Goal: Task Accomplishment & Management: Use online tool/utility

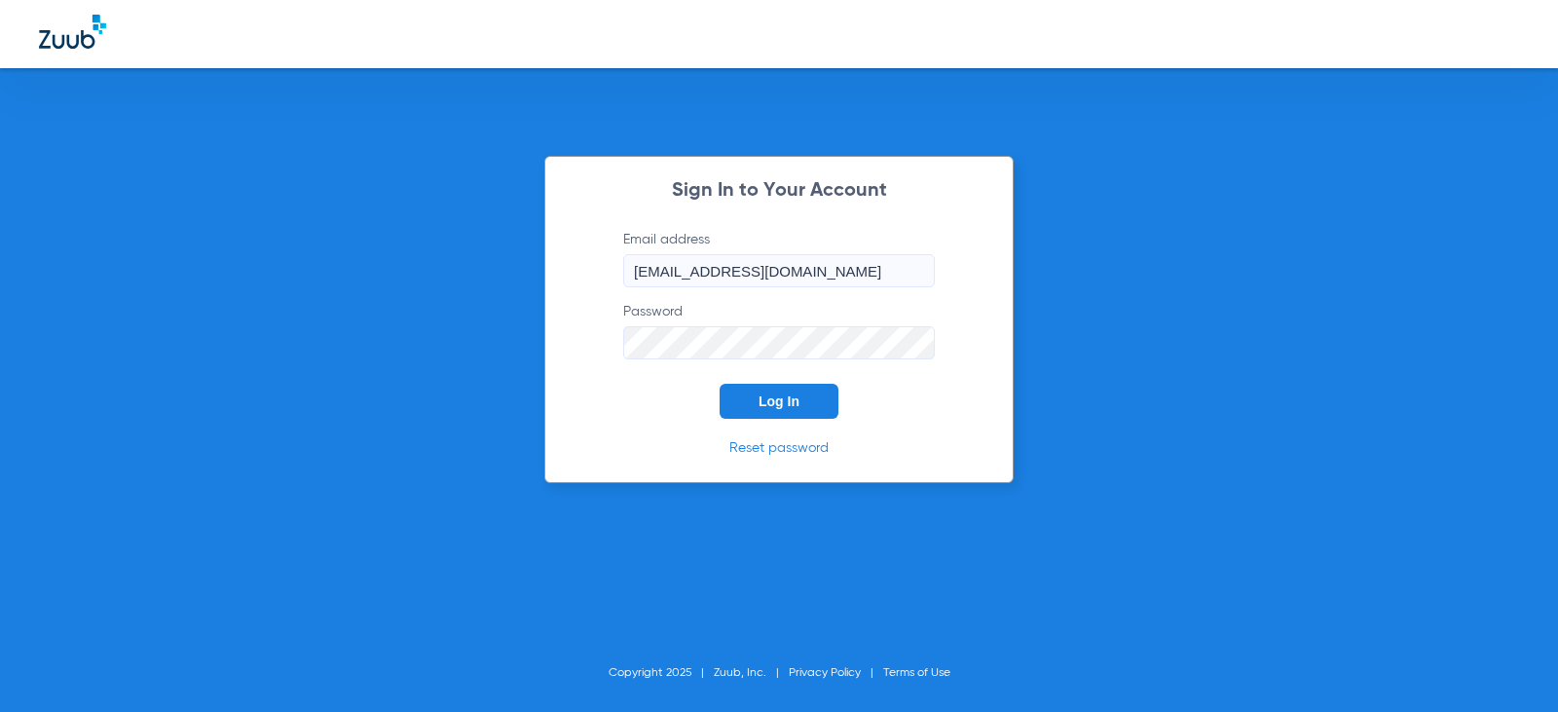
click at [794, 408] on span "Log In" at bounding box center [779, 401] width 41 height 16
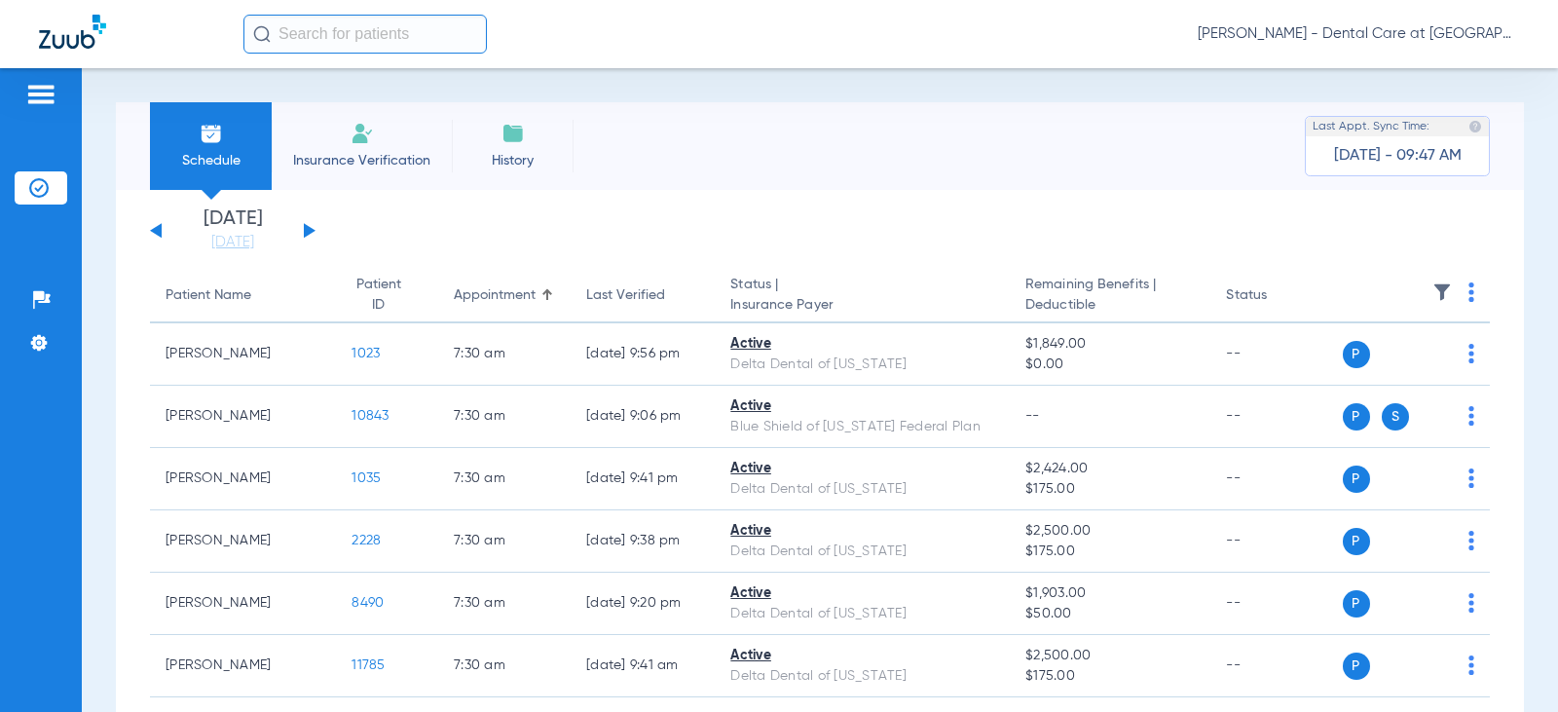
click at [306, 229] on button at bounding box center [310, 230] width 12 height 15
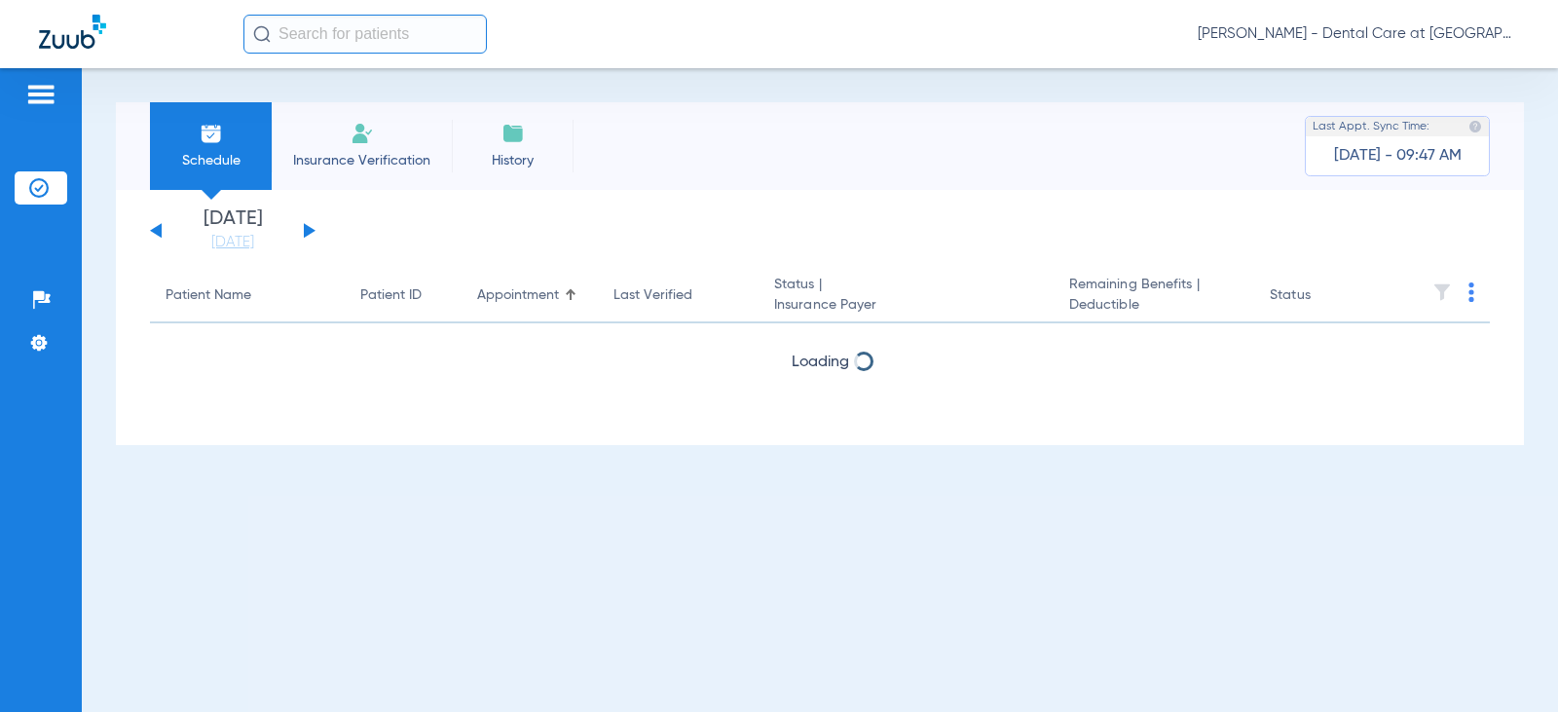
click at [306, 229] on button at bounding box center [310, 230] width 12 height 15
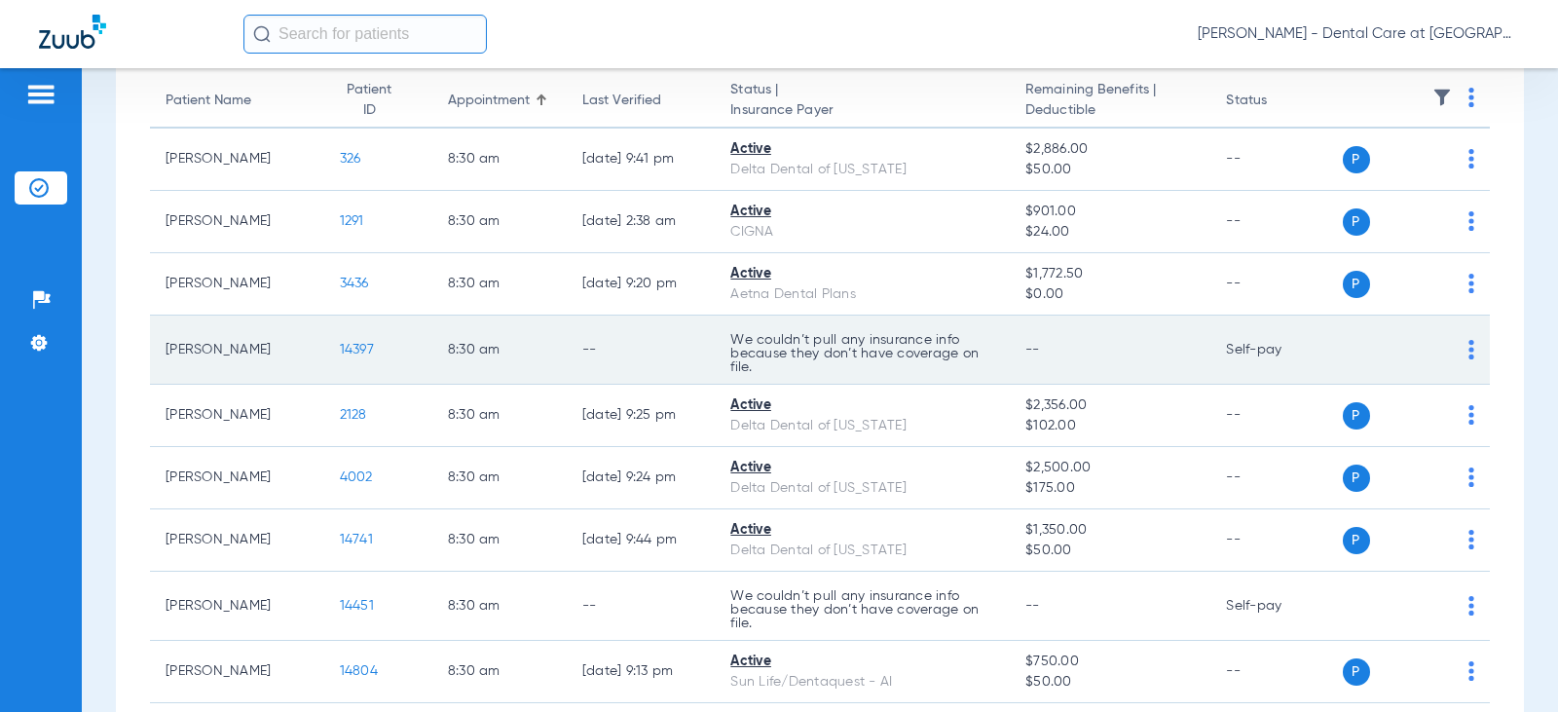
click at [1322, 347] on td "Self-pay" at bounding box center [1276, 350] width 131 height 69
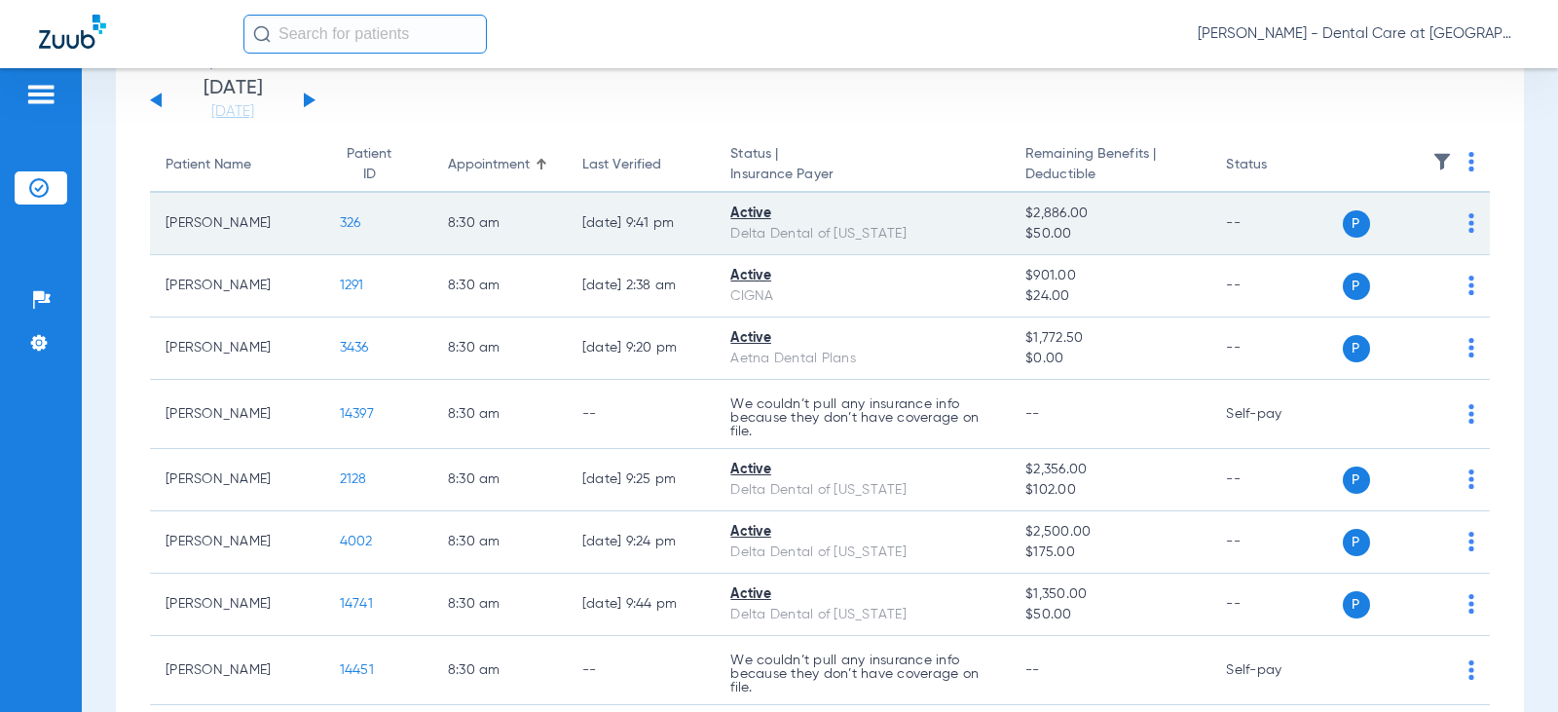
scroll to position [195, 0]
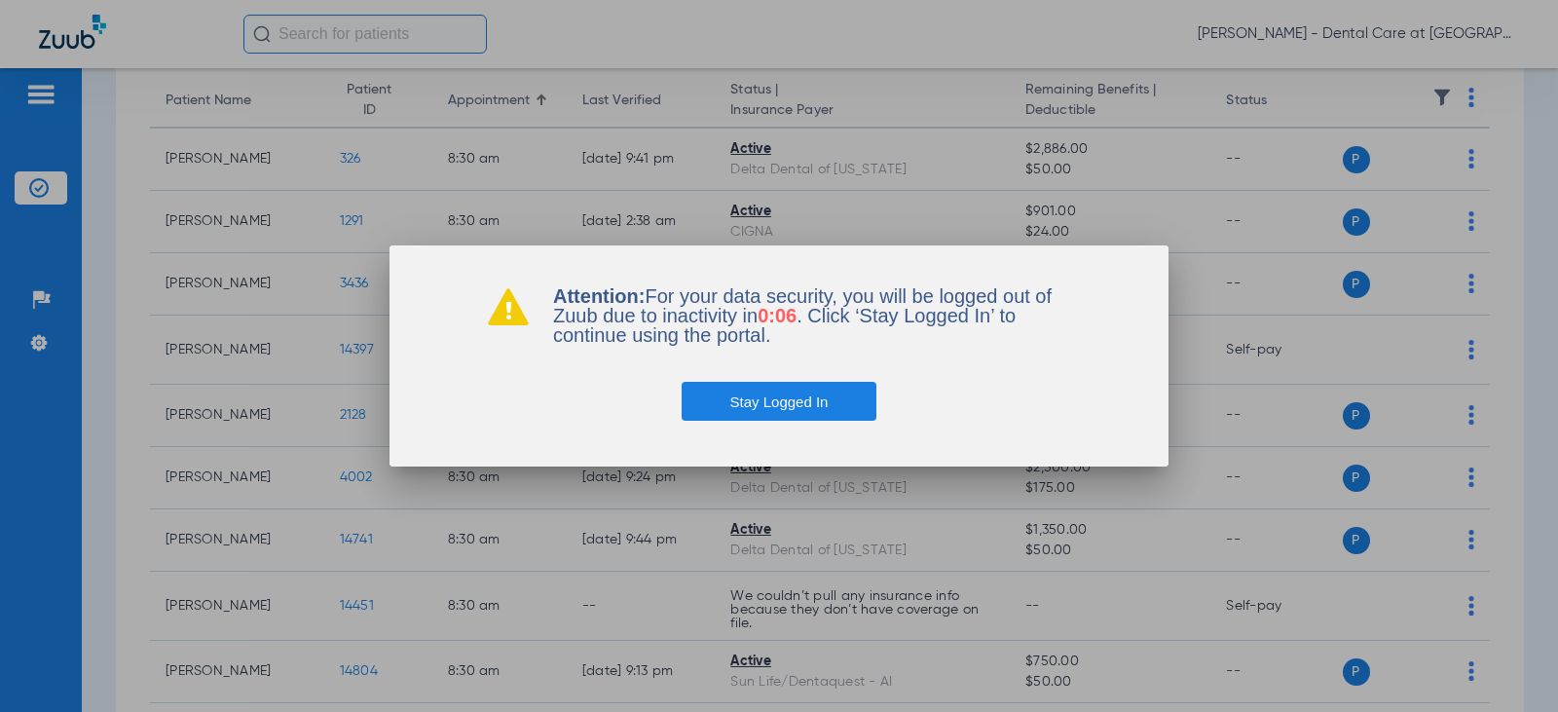
click at [820, 399] on button "Stay Logged In" at bounding box center [780, 401] width 196 height 39
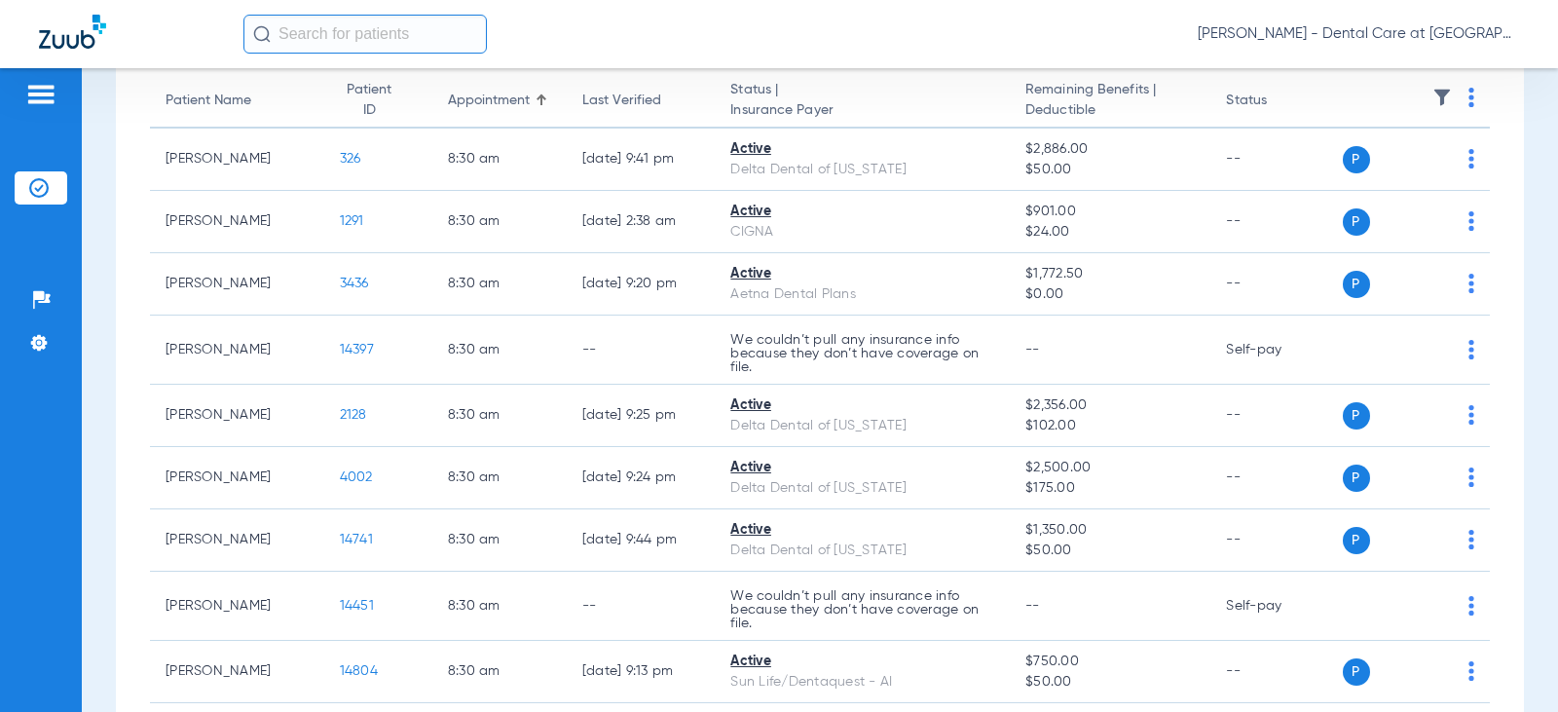
click at [435, 24] on input "text" at bounding box center [364, 34] width 243 height 39
click at [284, 35] on input "[DEMOGRAPHIC_DATA][PERSON_NAME]" at bounding box center [364, 34] width 243 height 39
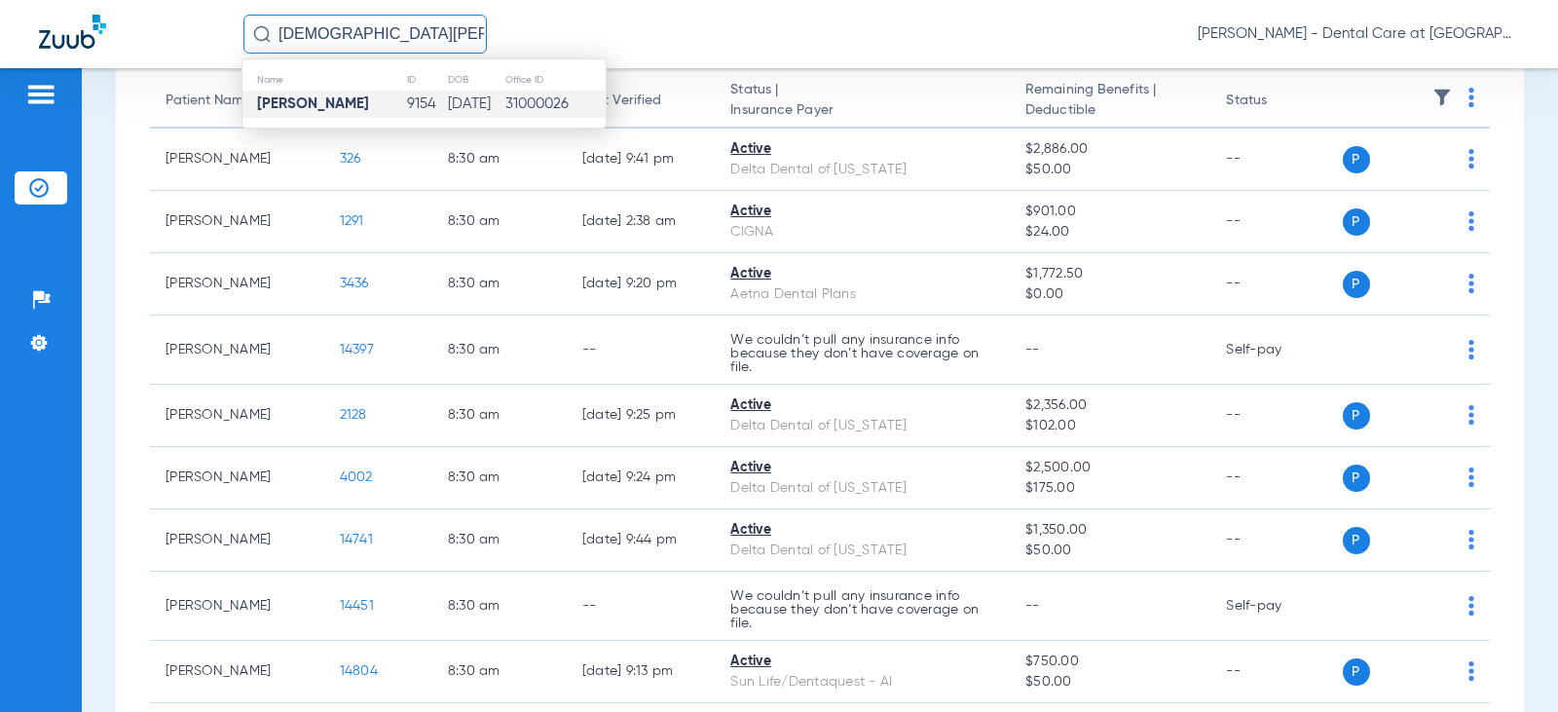
click at [314, 104] on strong "[PERSON_NAME]" at bounding box center [313, 103] width 112 height 15
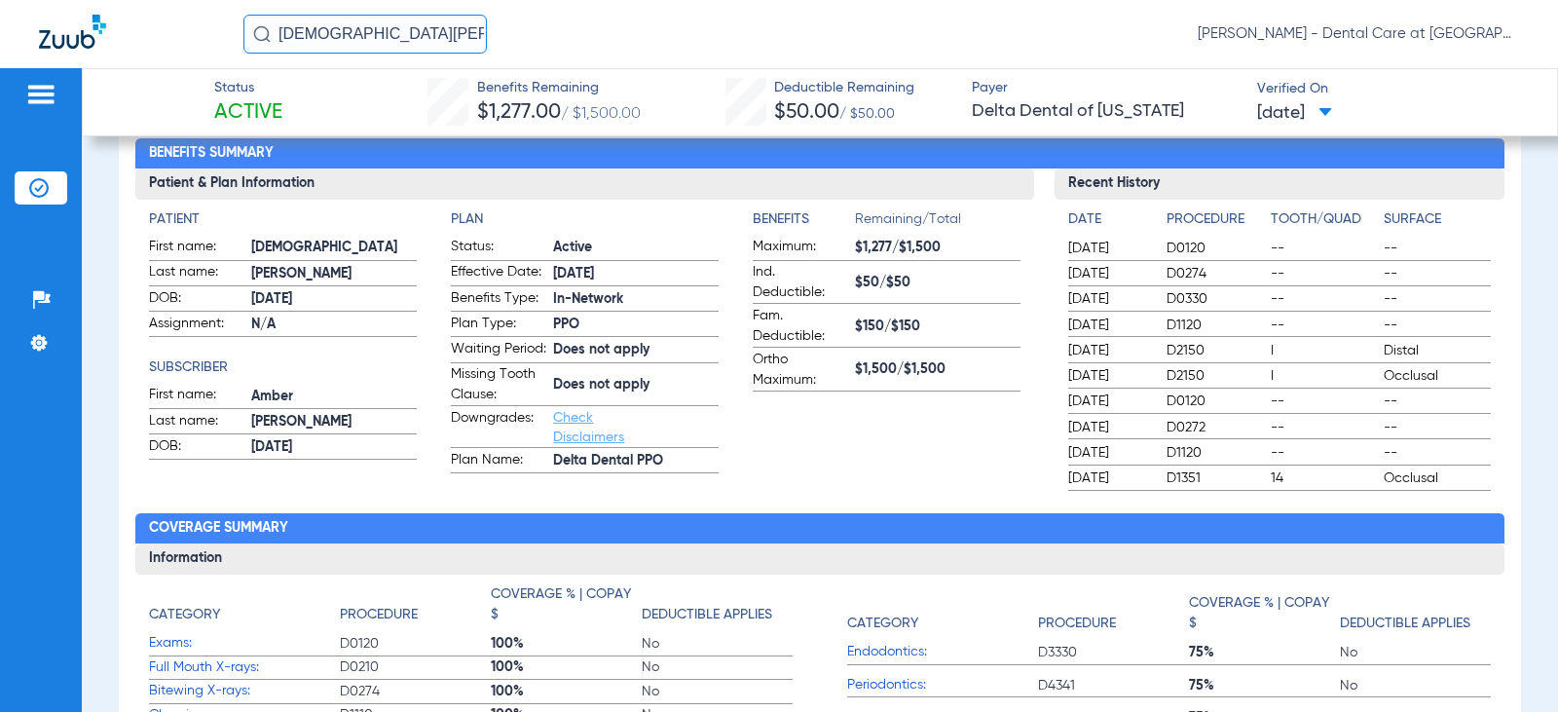
drag, startPoint x: 101, startPoint y: 41, endPoint x: 84, endPoint y: 41, distance: 17.5
click at [84, 41] on div "[PERSON_NAME] [PERSON_NAME] - Dental Care at [GEOGRAPHIC_DATA]" at bounding box center [779, 34] width 1558 height 68
click at [389, 32] on input "[PERSON_NAME]" at bounding box center [364, 34] width 243 height 39
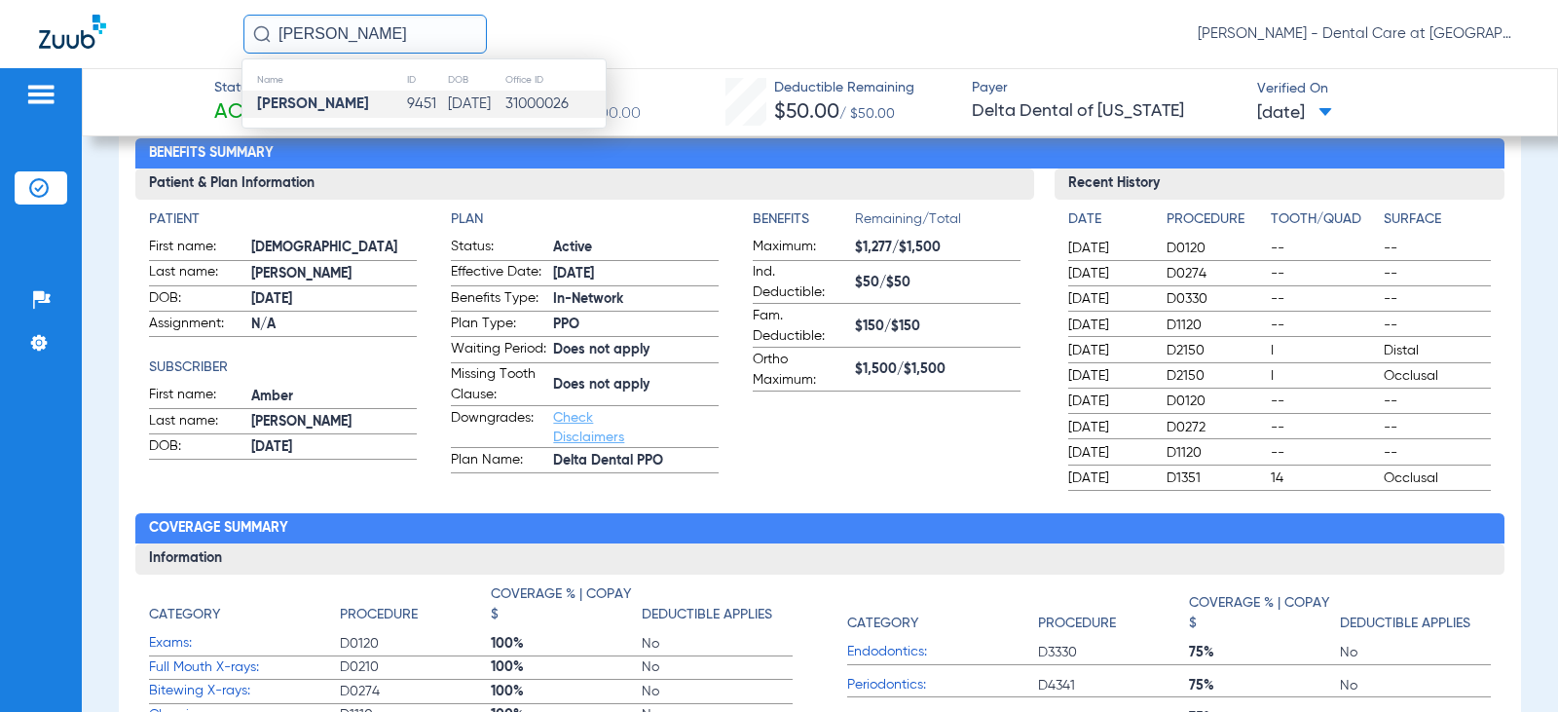
click at [359, 101] on td "[PERSON_NAME]" at bounding box center [325, 104] width 164 height 27
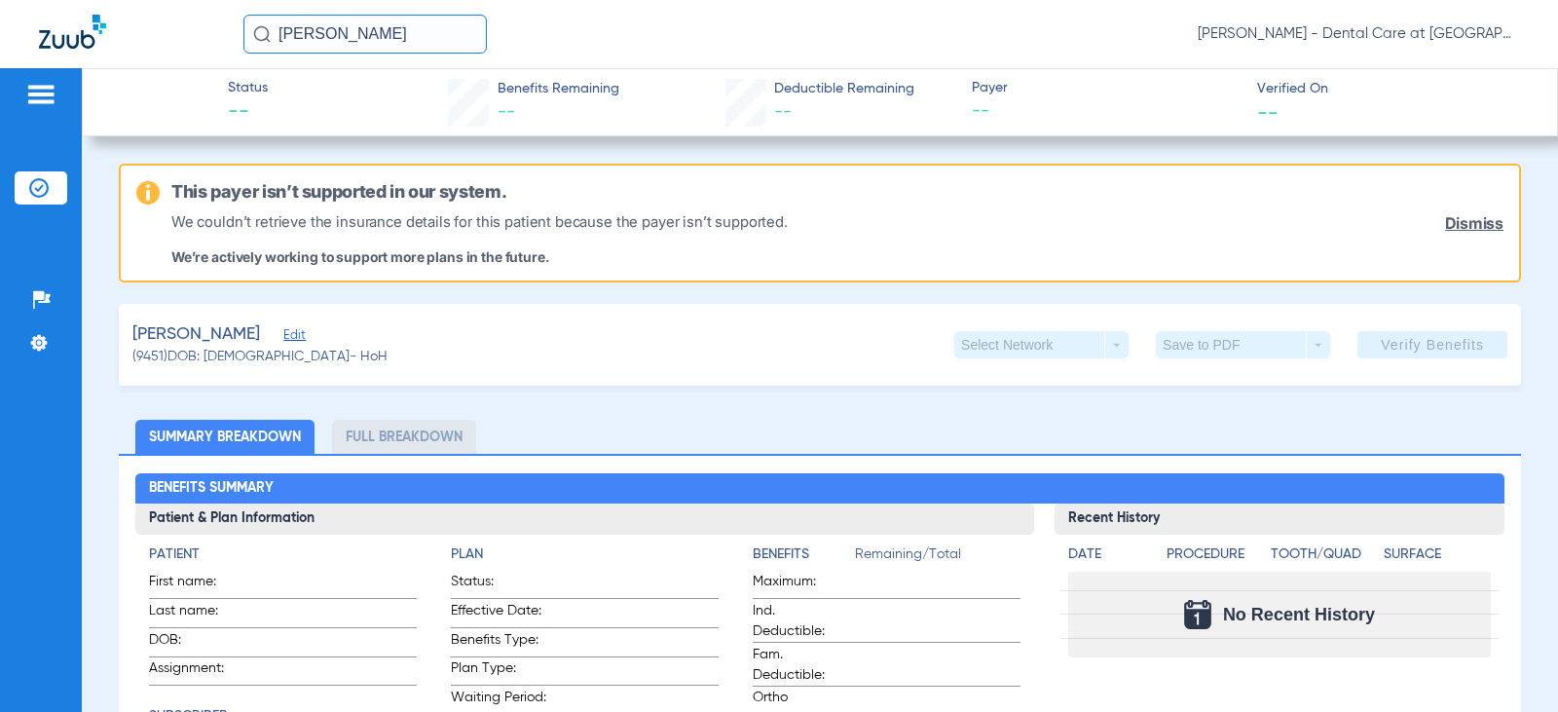
drag, startPoint x: 414, startPoint y: 35, endPoint x: 186, endPoint y: 34, distance: 227.9
click at [186, 34] on div "[PERSON_NAME] [PERSON_NAME] - Dental Care at [GEOGRAPHIC_DATA]" at bounding box center [779, 34] width 1558 height 68
click at [426, 42] on input "[PERSON_NAME]" at bounding box center [364, 34] width 243 height 39
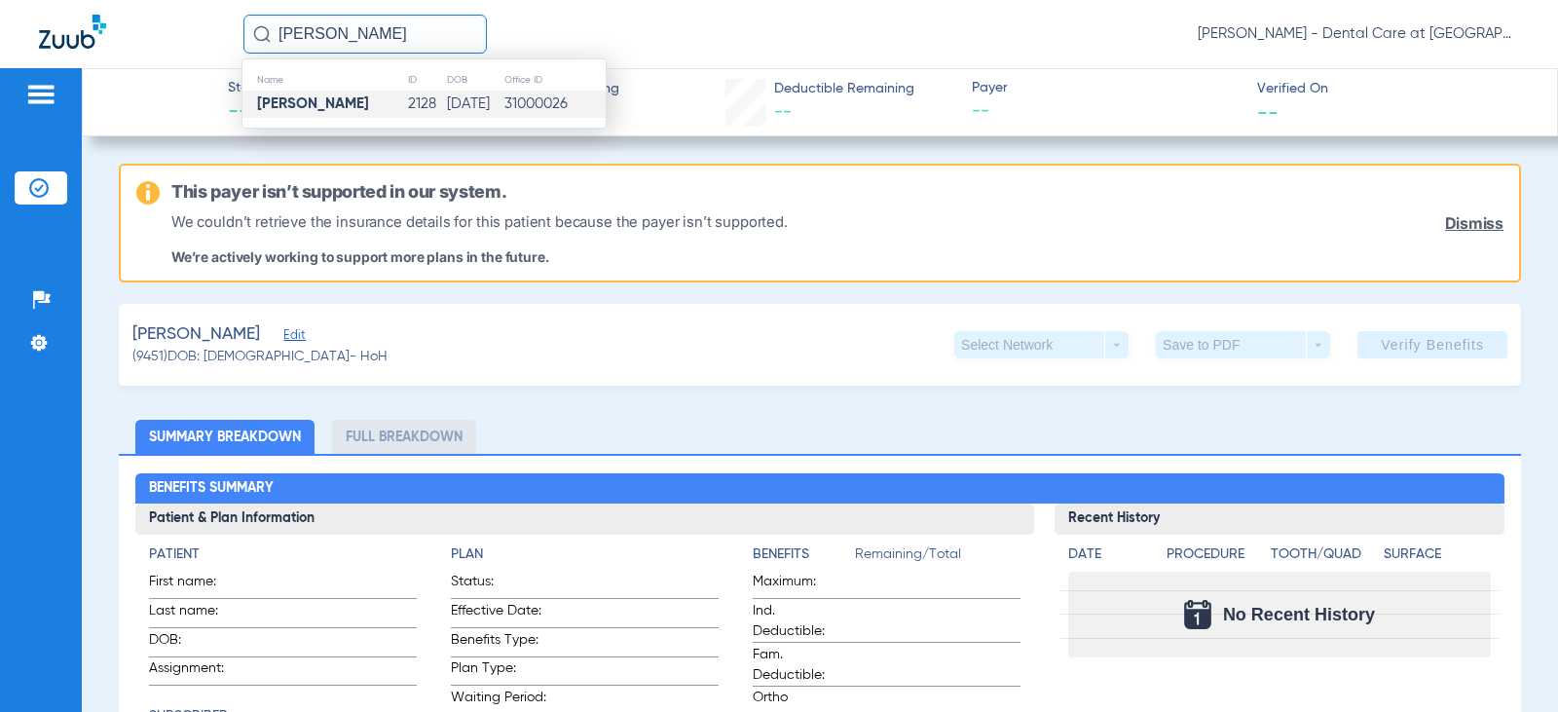
click at [407, 96] on td "2128" at bounding box center [426, 104] width 39 height 27
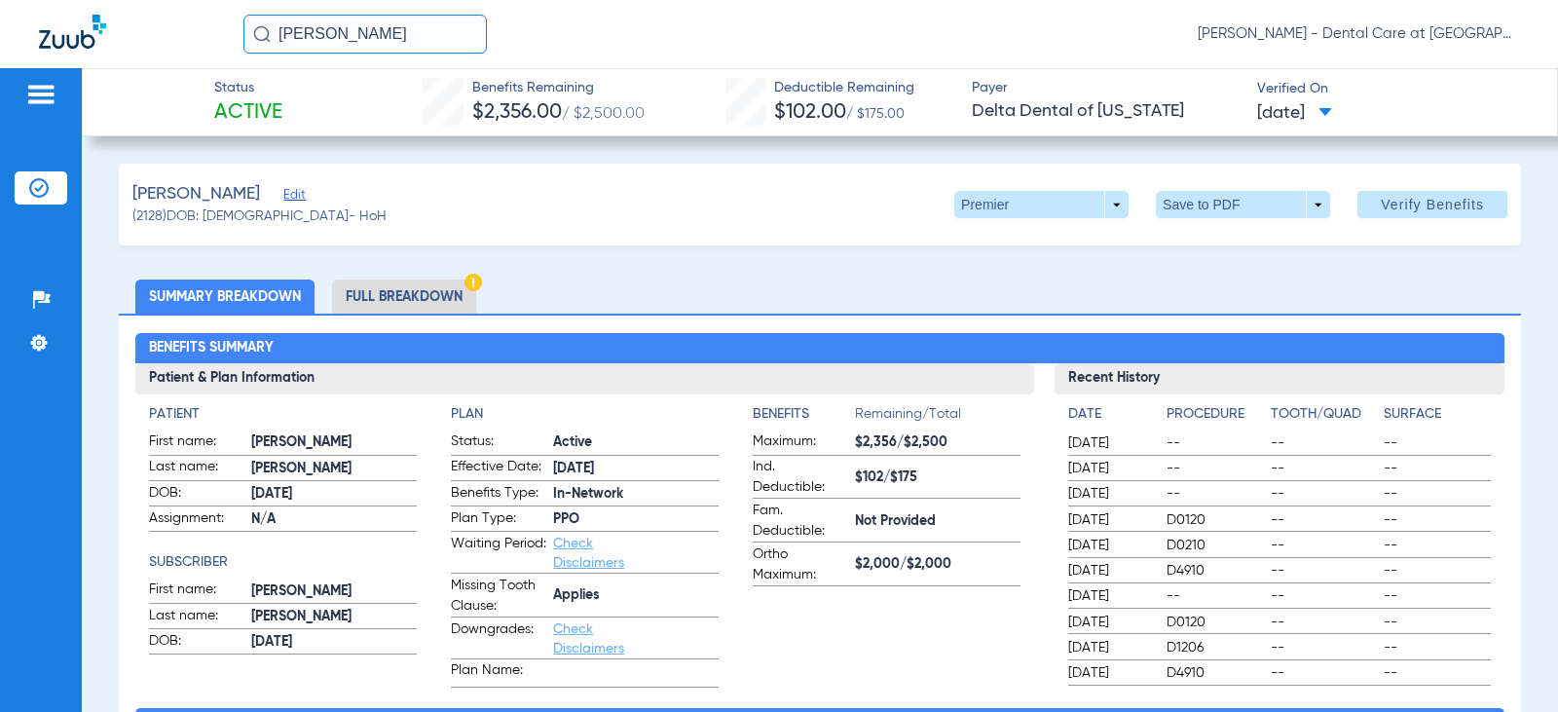
click at [436, 289] on li "Full Breakdown" at bounding box center [404, 297] width 144 height 34
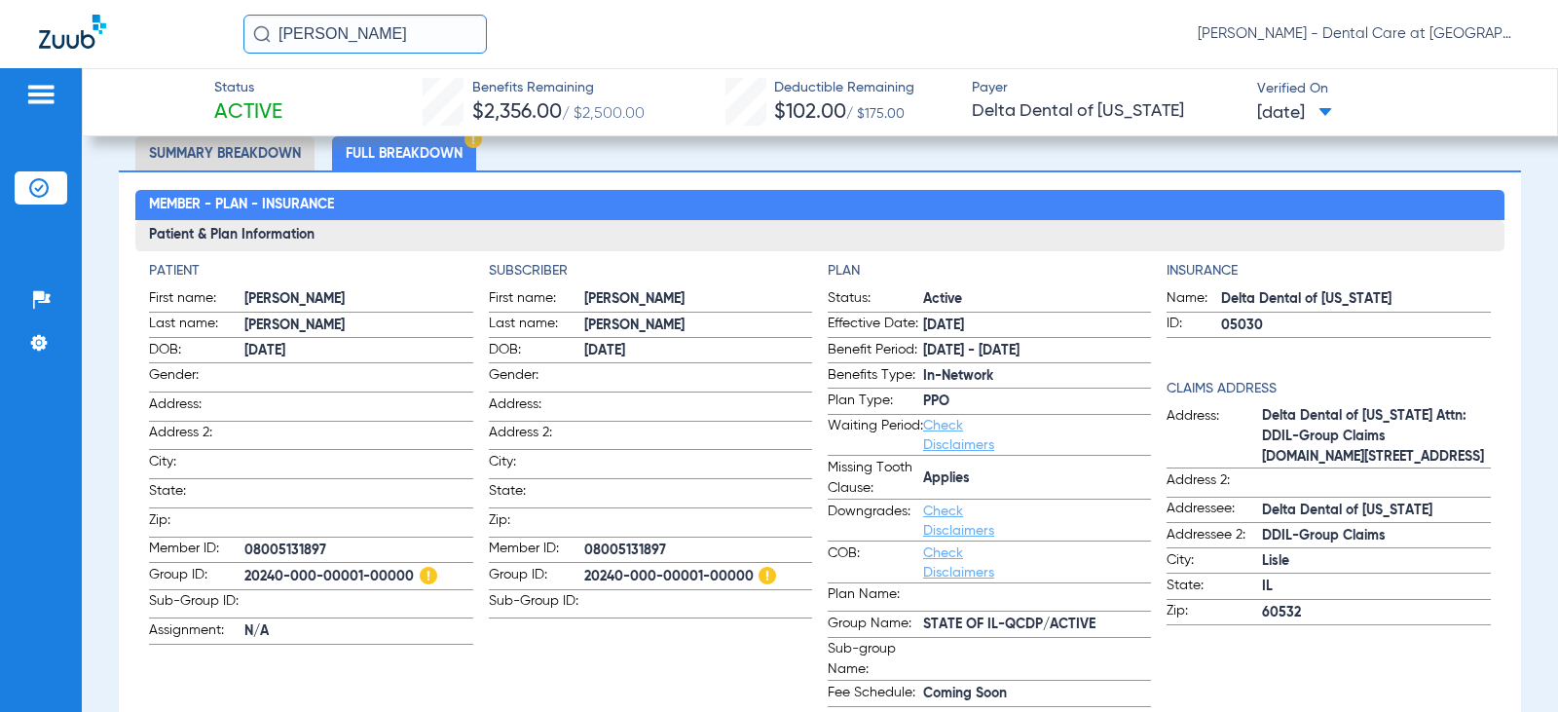
scroll to position [195, 0]
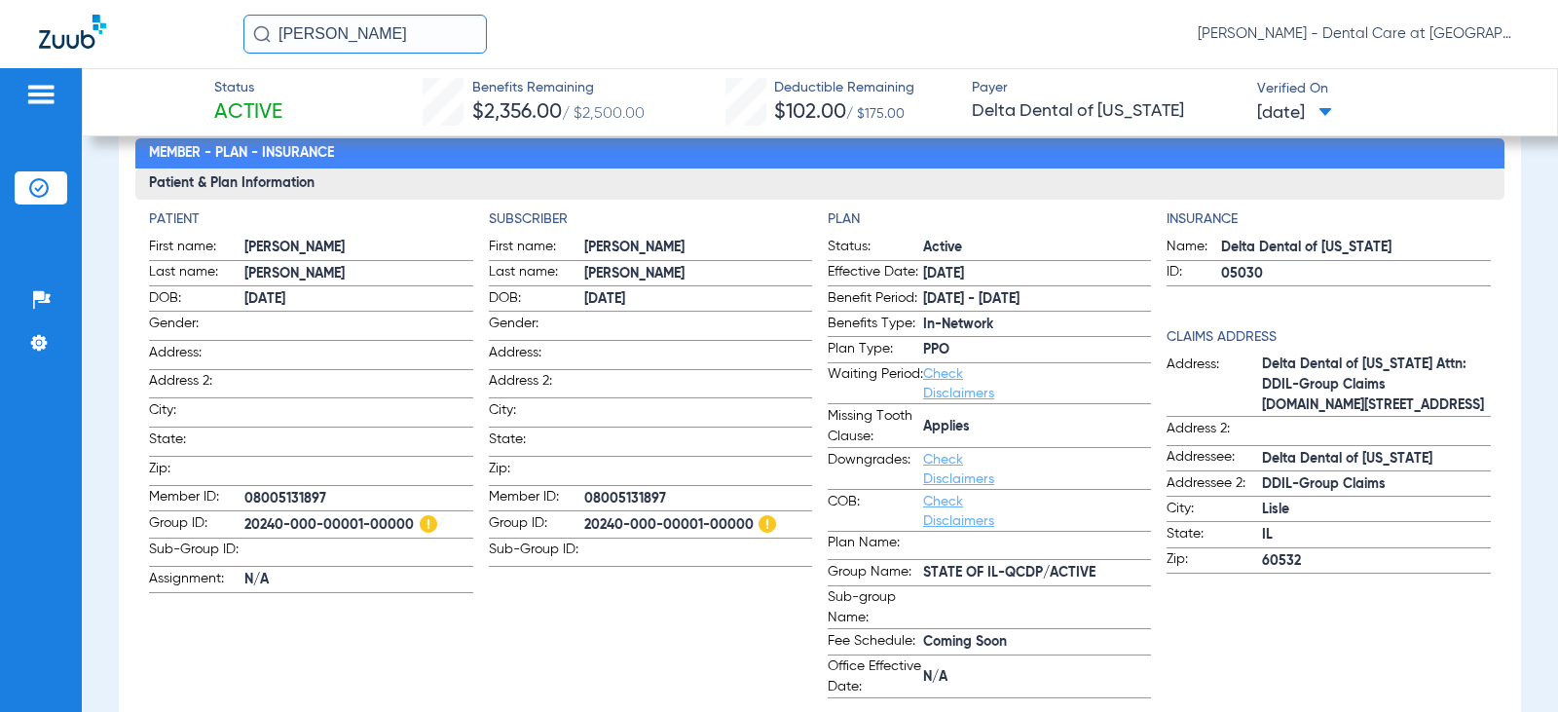
drag, startPoint x: 260, startPoint y: 38, endPoint x: 79, endPoint y: 70, distance: 184.0
click at [227, 43] on div "[PERSON_NAME] [PERSON_NAME] - Dental Care at [GEOGRAPHIC_DATA]" at bounding box center [779, 34] width 1558 height 68
click at [393, 34] on input "[PERSON_NAME]" at bounding box center [364, 34] width 243 height 39
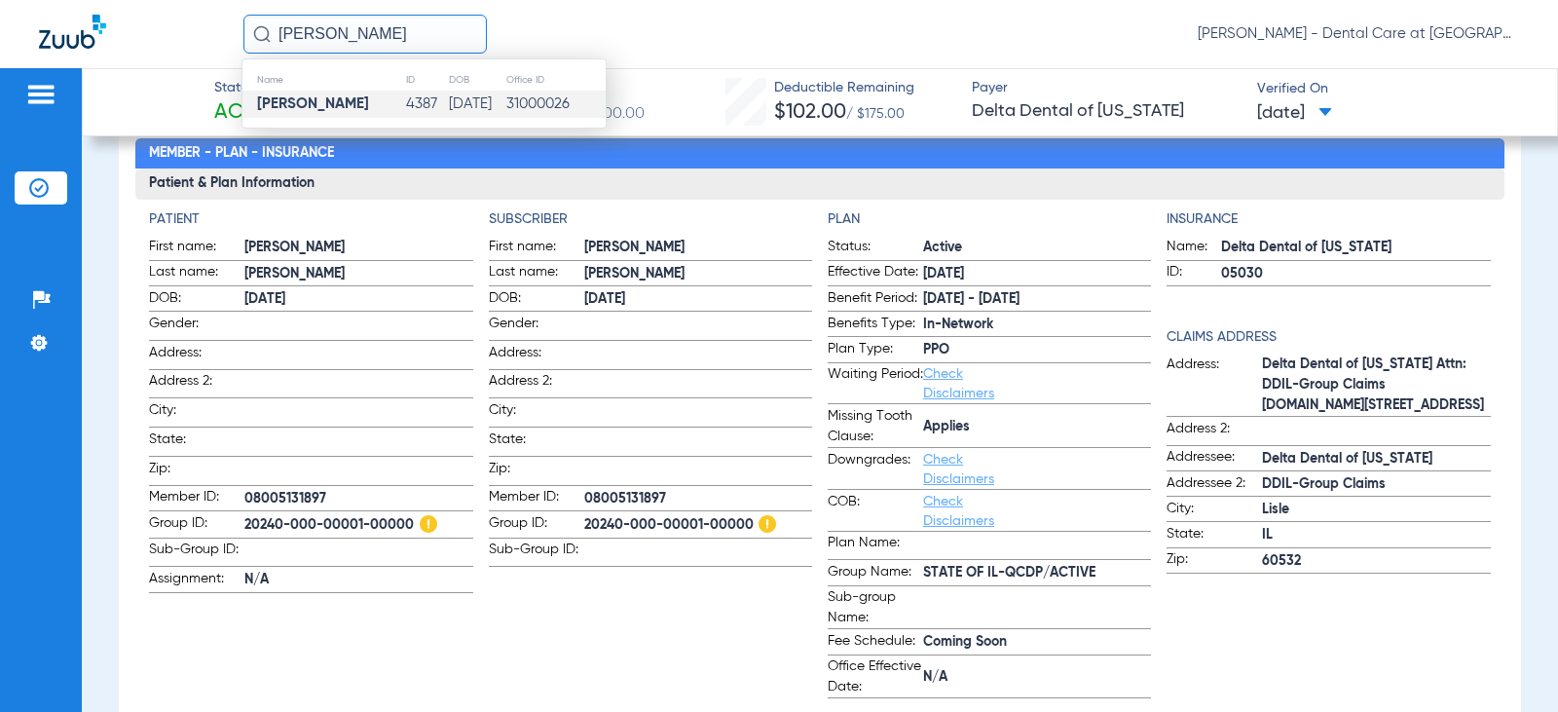
click at [405, 94] on td "4387" at bounding box center [426, 104] width 42 height 27
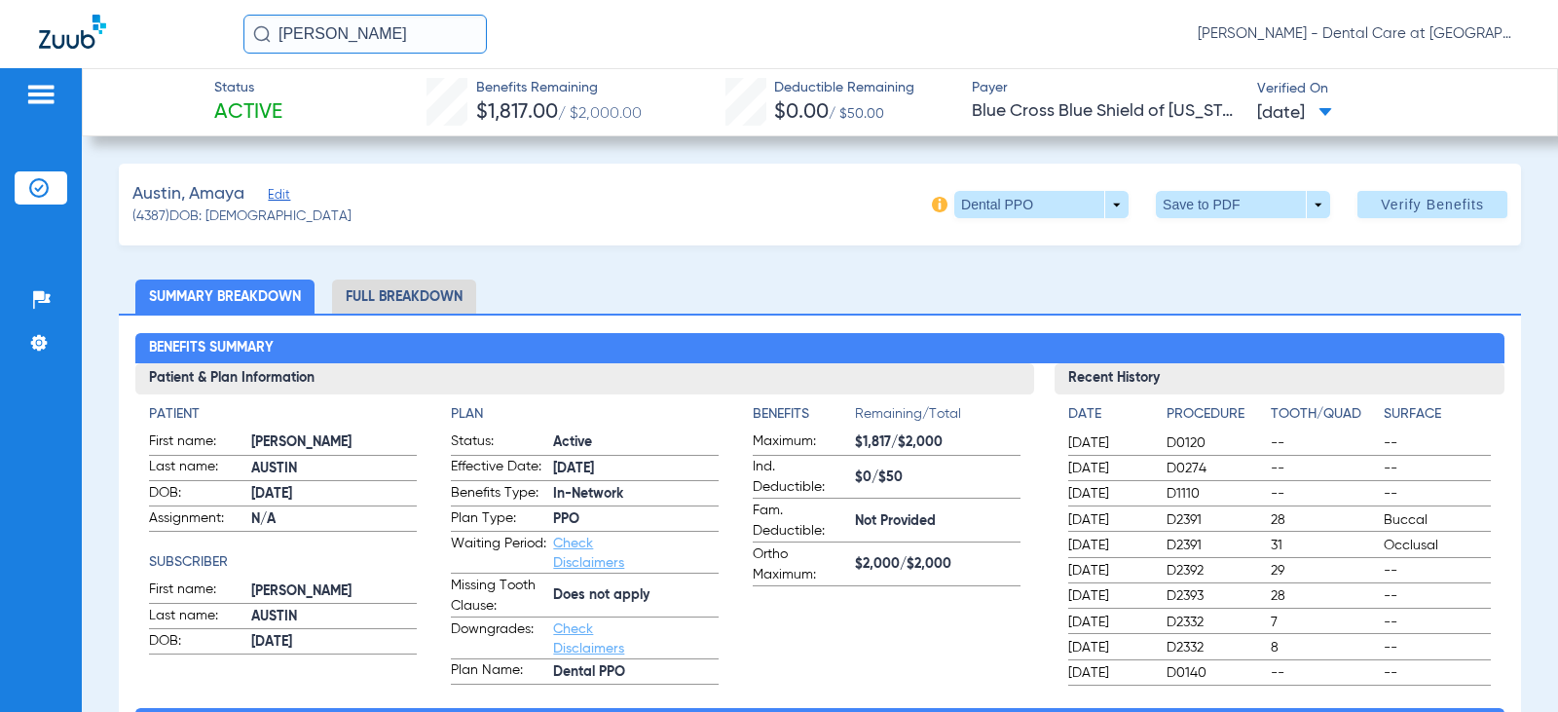
click at [417, 300] on li "Full Breakdown" at bounding box center [404, 297] width 144 height 34
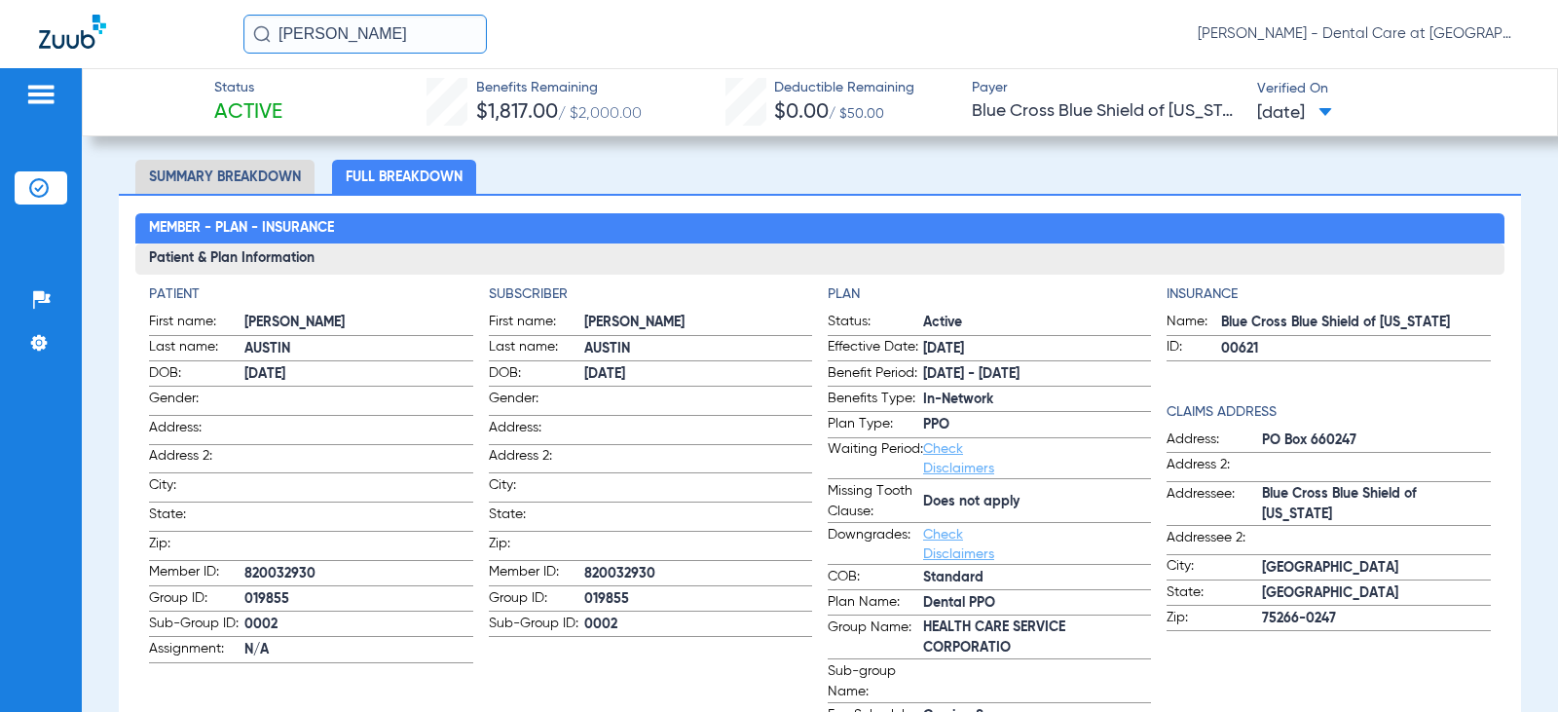
scroll to position [97, 0]
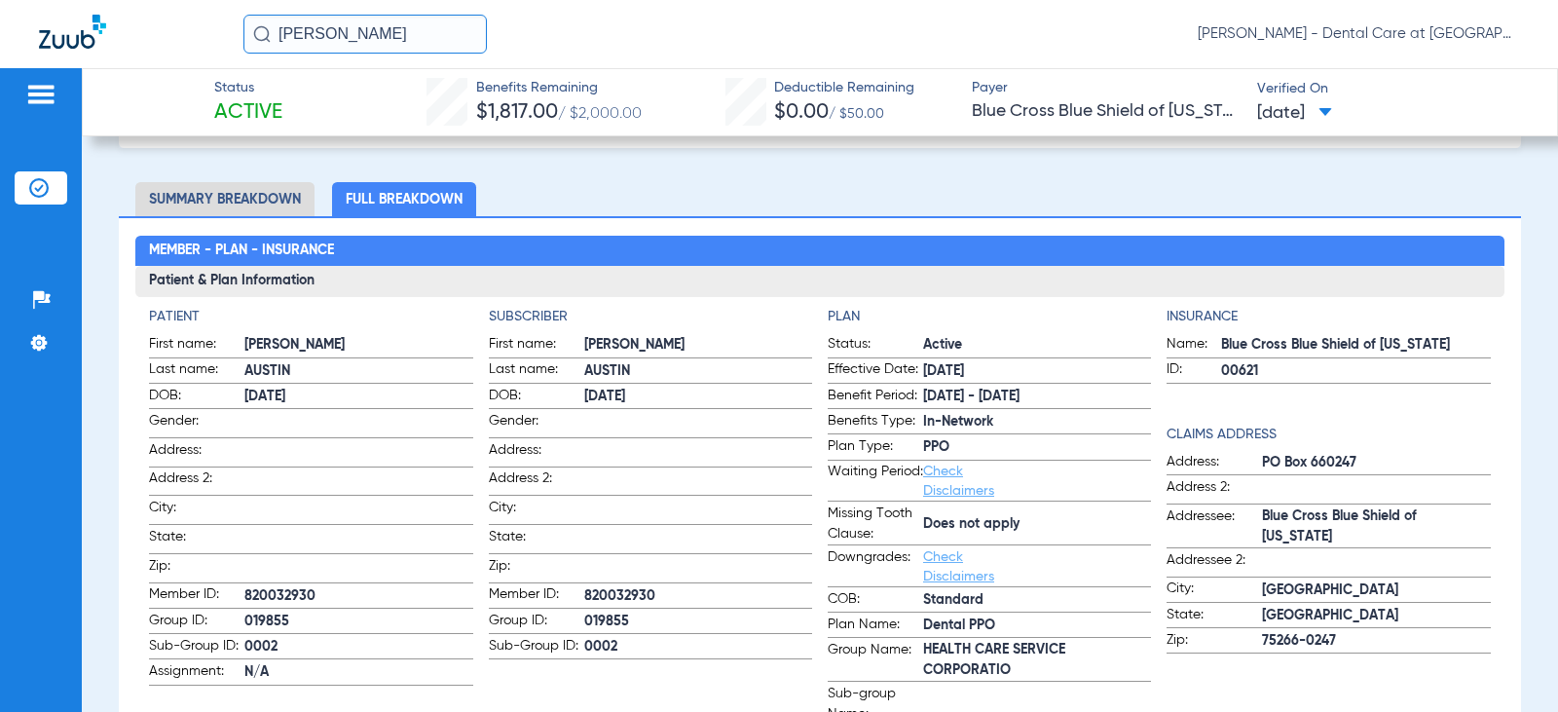
drag, startPoint x: 397, startPoint y: 24, endPoint x: 142, endPoint y: 40, distance: 255.6
click at [175, 36] on div "[PERSON_NAME] [PERSON_NAME] - Dental Care at [GEOGRAPHIC_DATA]" at bounding box center [779, 34] width 1558 height 68
click at [404, 37] on input "[PERSON_NAME]" at bounding box center [364, 34] width 243 height 39
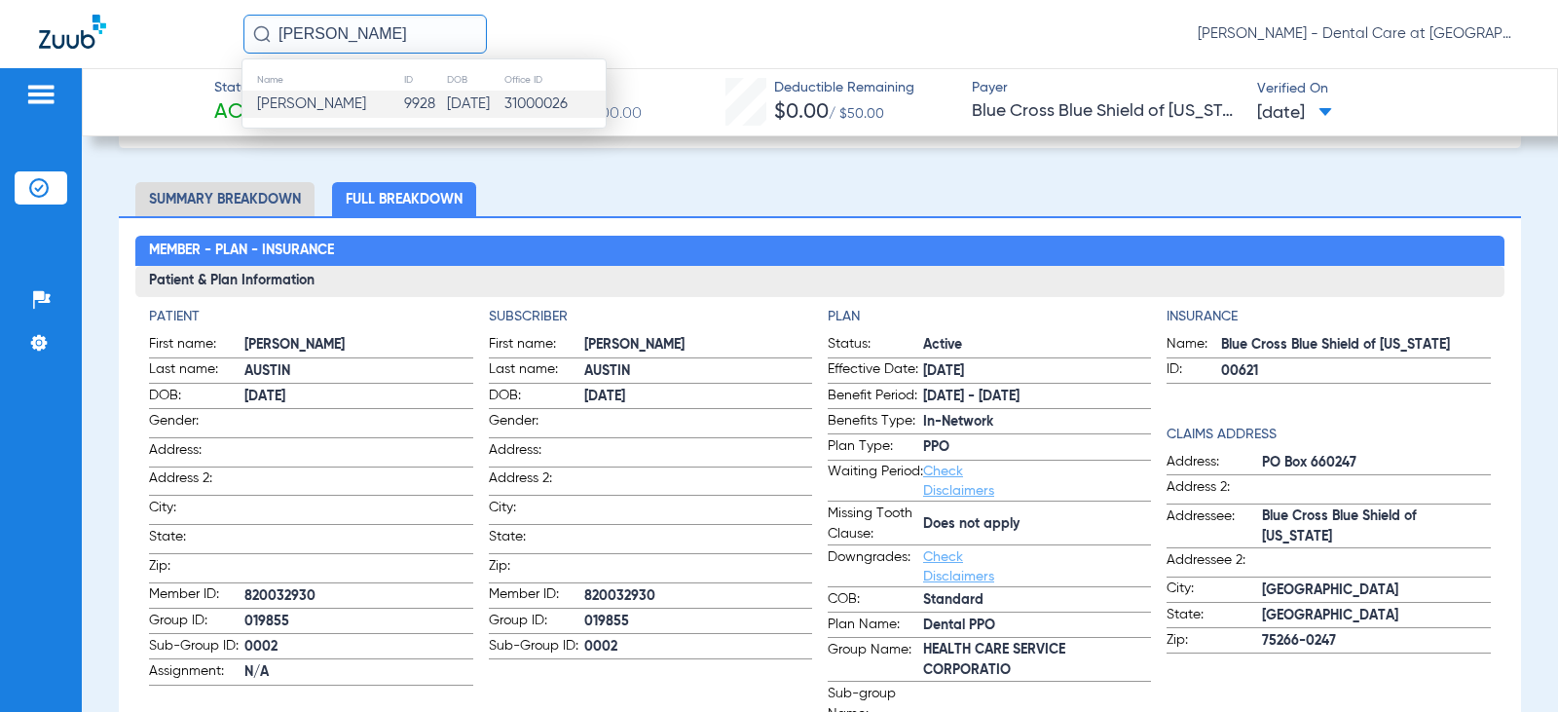
click at [403, 108] on td "9928" at bounding box center [424, 104] width 43 height 27
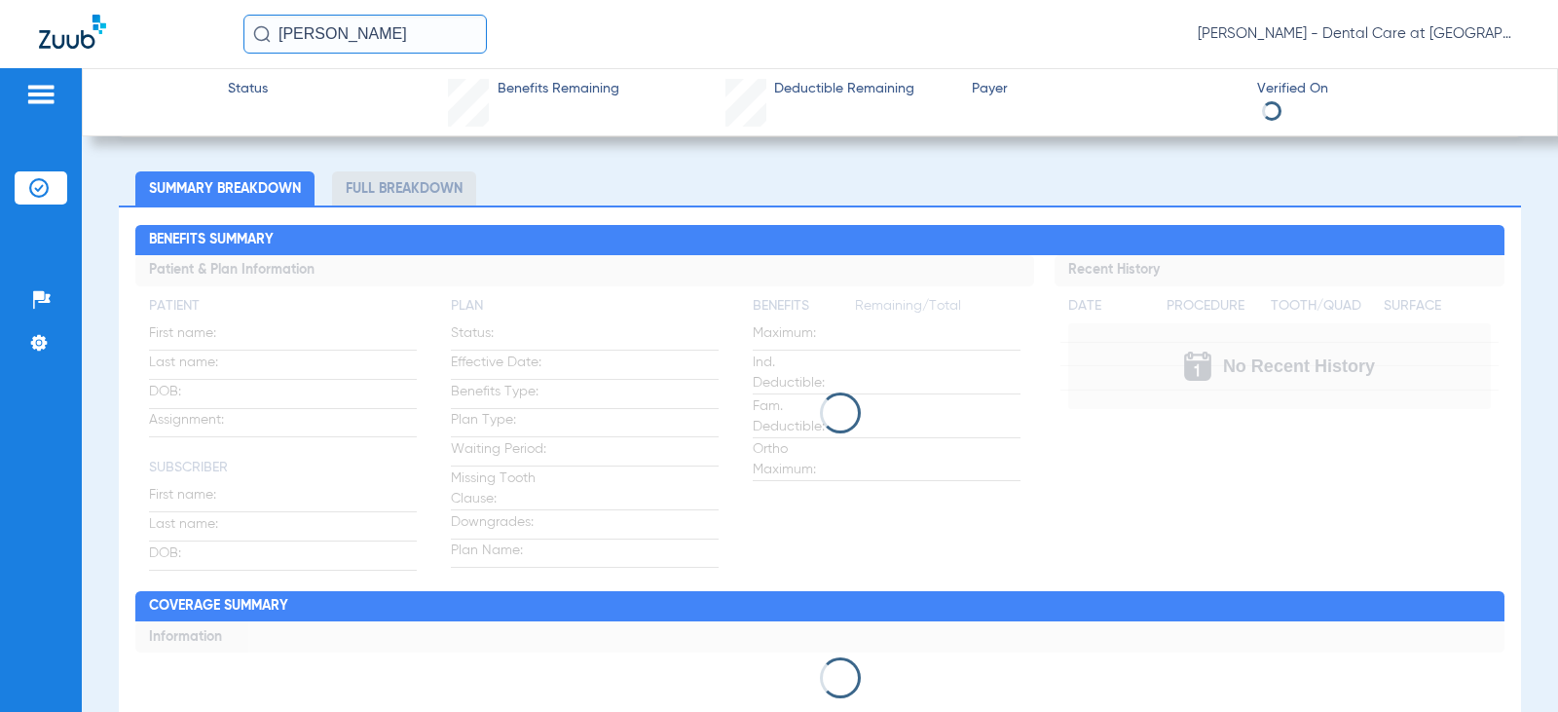
scroll to position [97, 0]
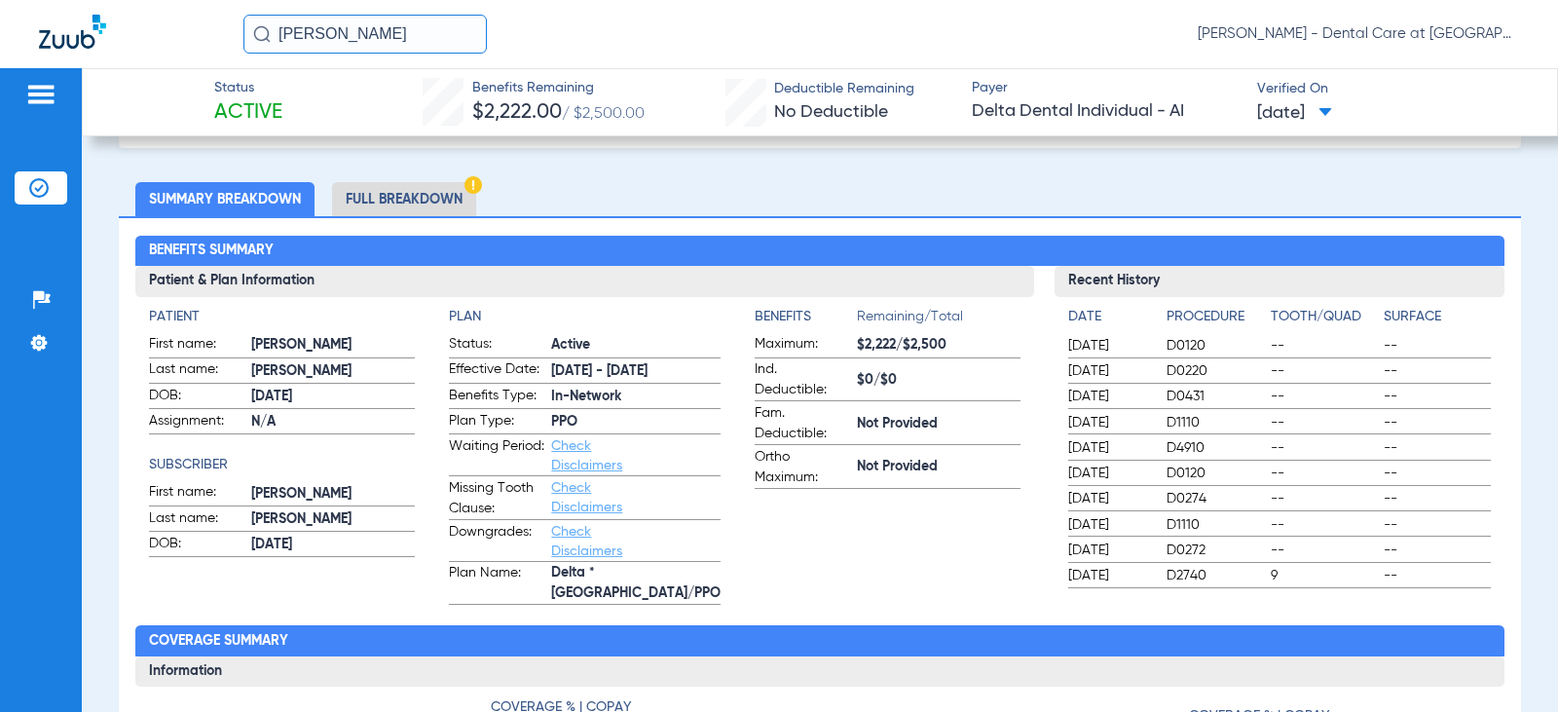
click at [411, 197] on li "Full Breakdown" at bounding box center [404, 199] width 144 height 34
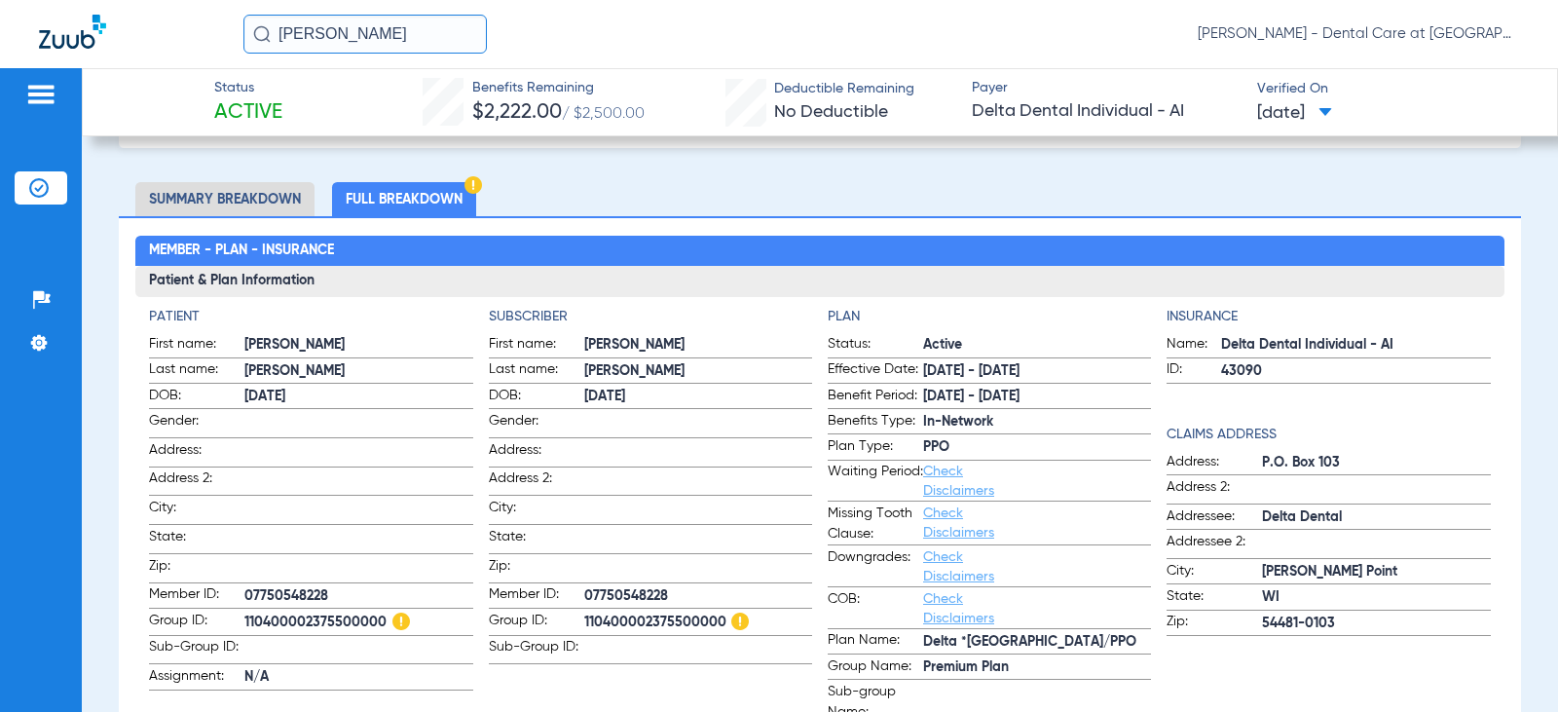
drag, startPoint x: 369, startPoint y: 35, endPoint x: 4, endPoint y: 37, distance: 365.2
click at [86, 24] on div "[PERSON_NAME] [PERSON_NAME] - Dental Care at [GEOGRAPHIC_DATA]" at bounding box center [779, 34] width 1558 height 68
click at [442, 24] on input "[PERSON_NAME]" at bounding box center [364, 34] width 243 height 39
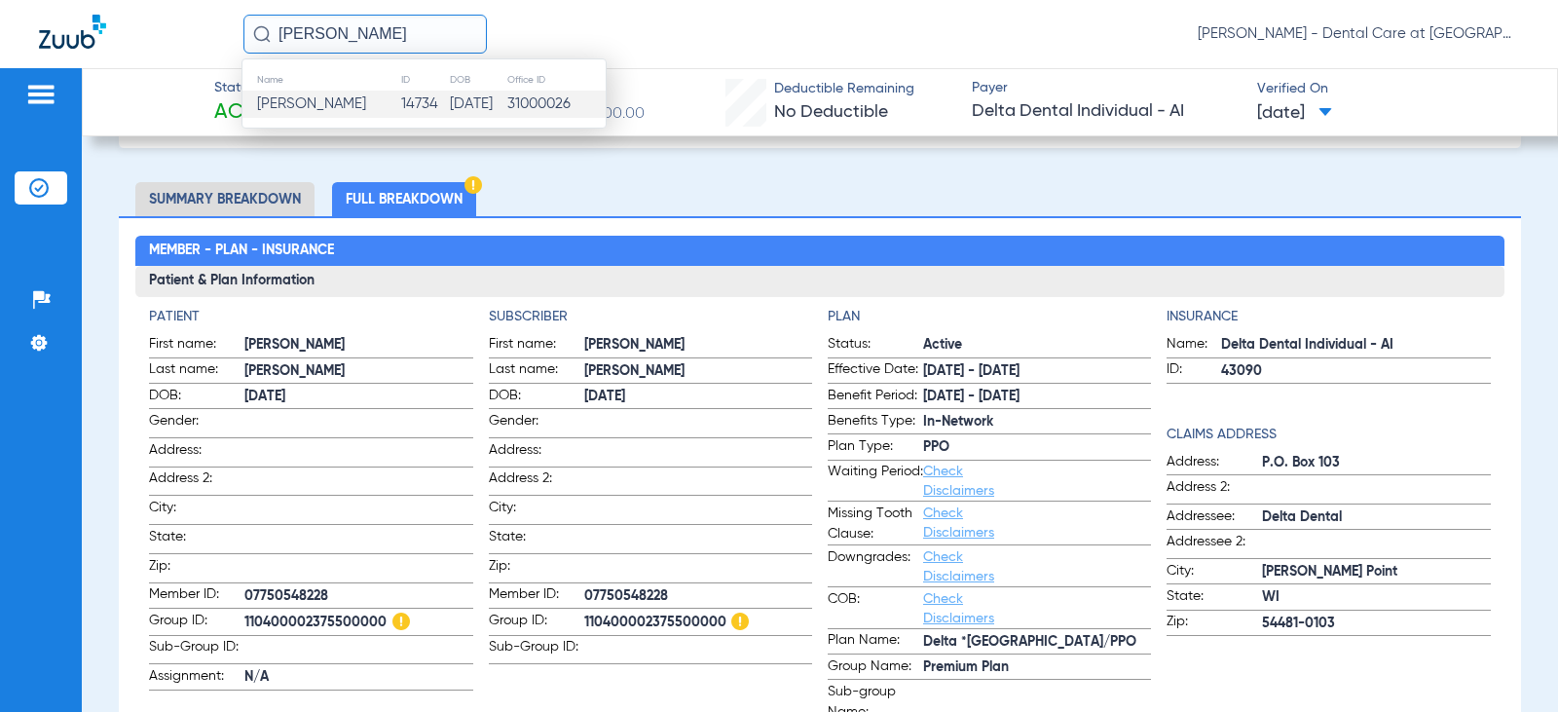
click at [449, 94] on td "[DATE]" at bounding box center [477, 104] width 56 height 27
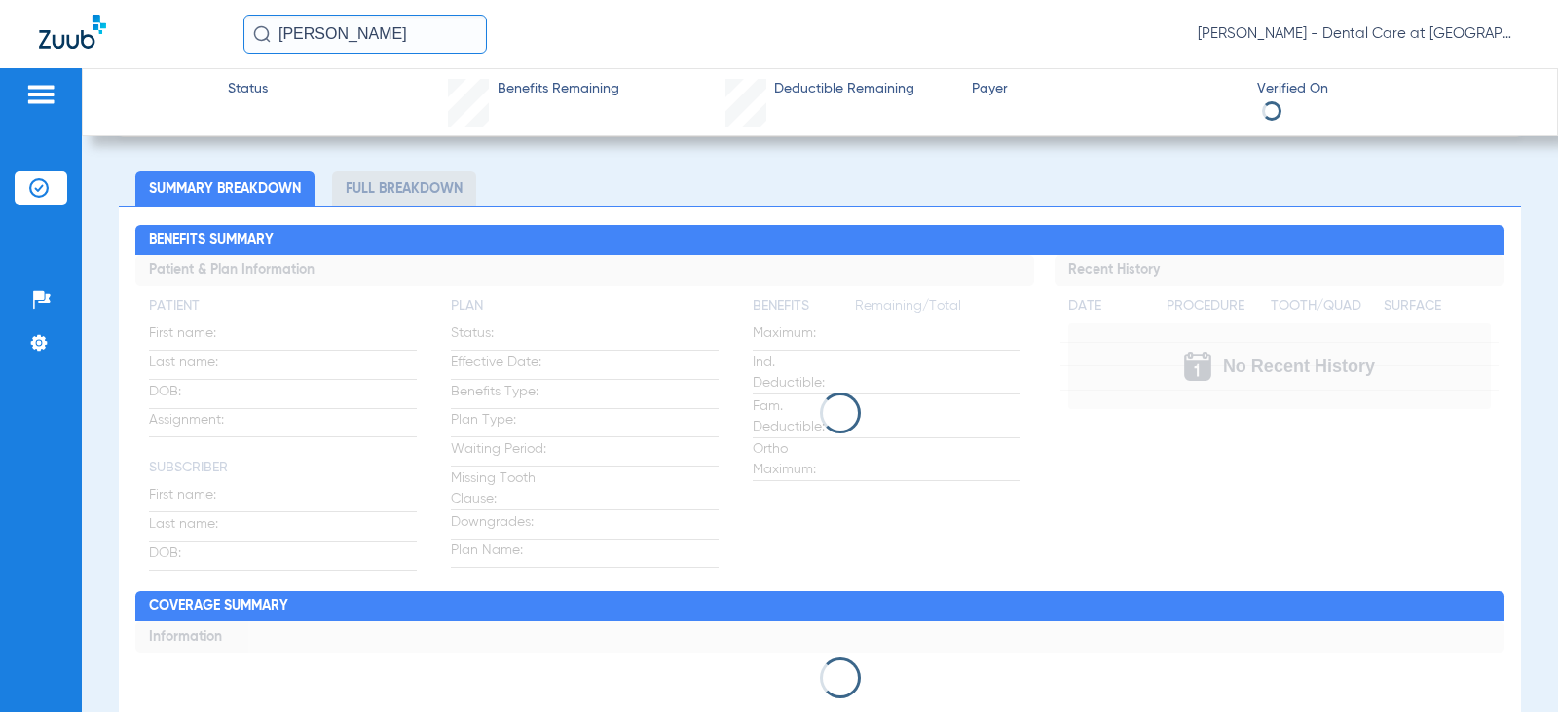
scroll to position [97, 0]
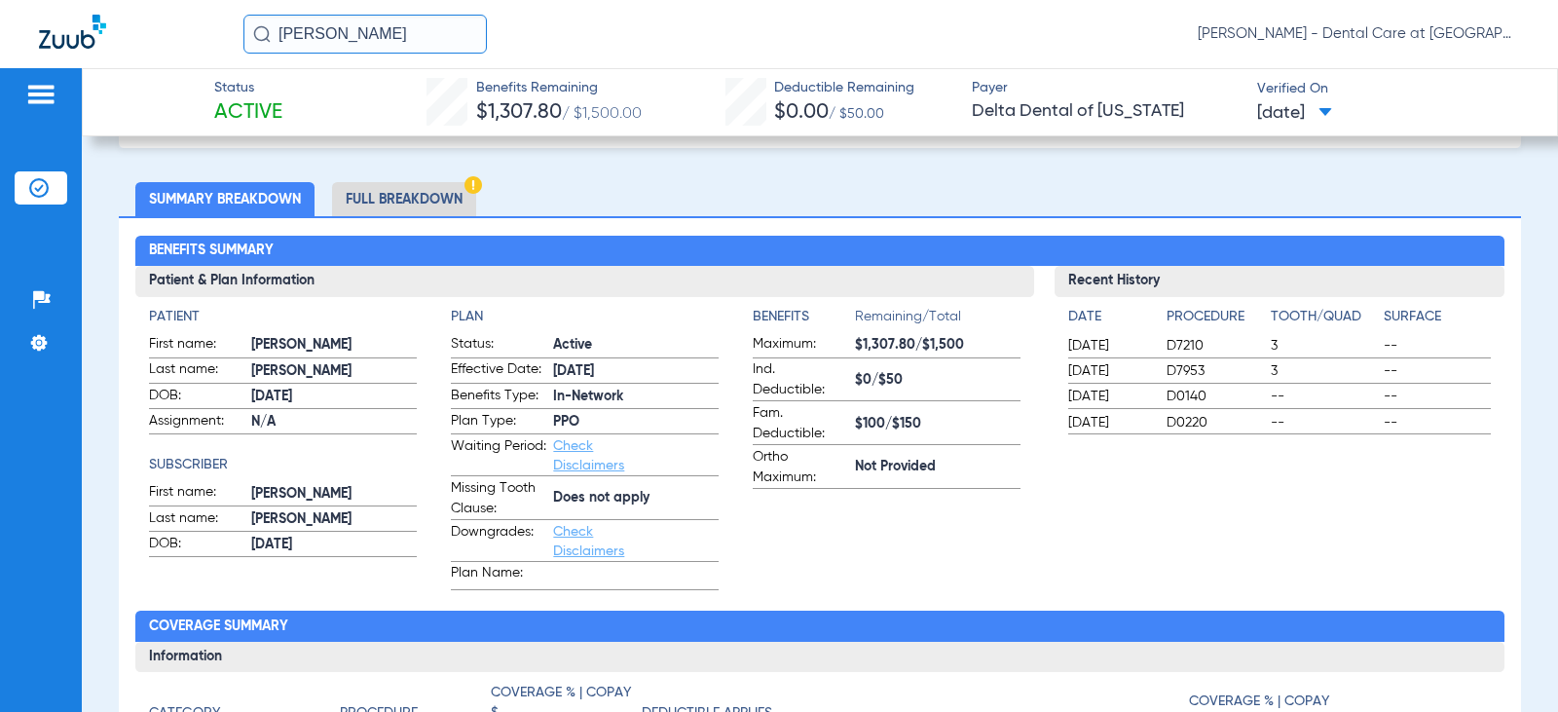
click at [411, 195] on li "Full Breakdown" at bounding box center [404, 199] width 144 height 34
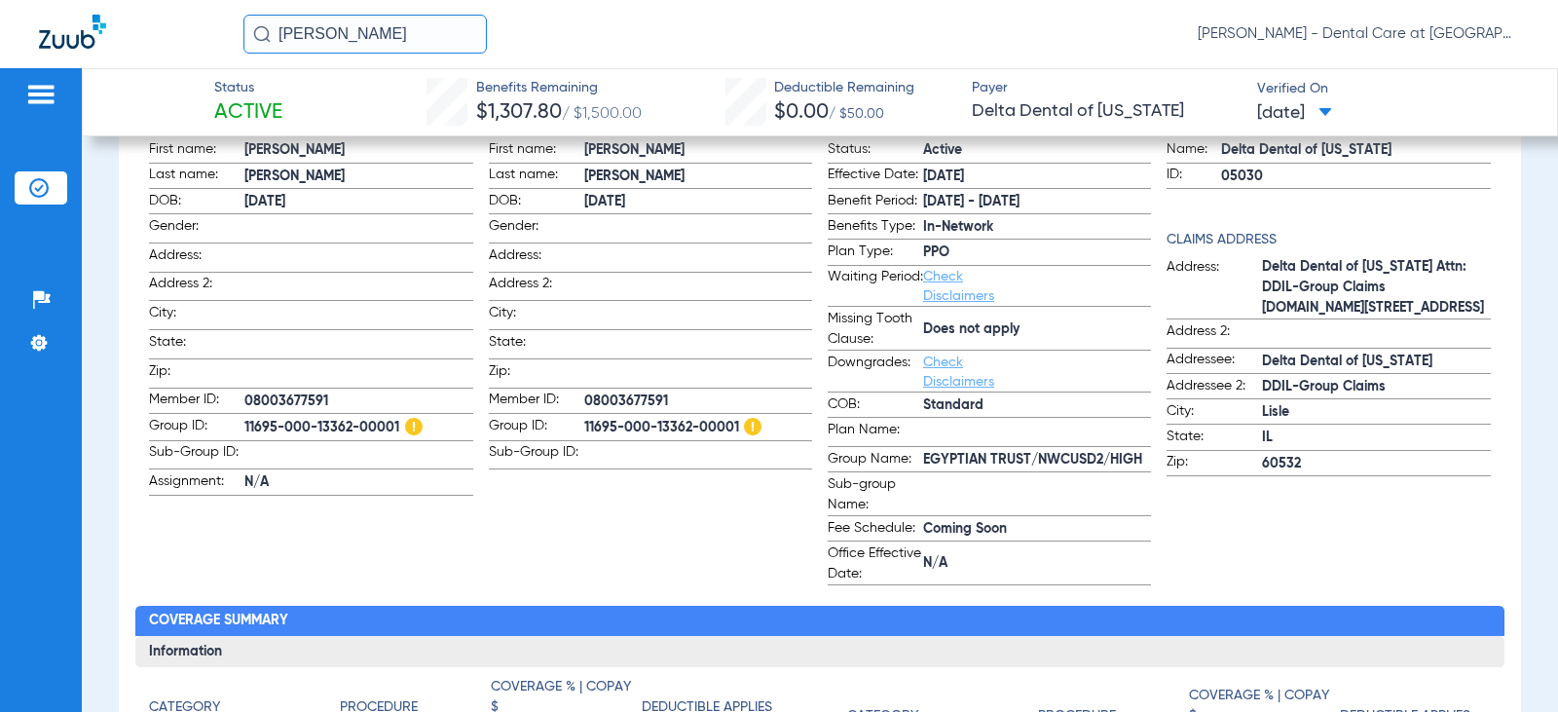
scroll to position [195, 0]
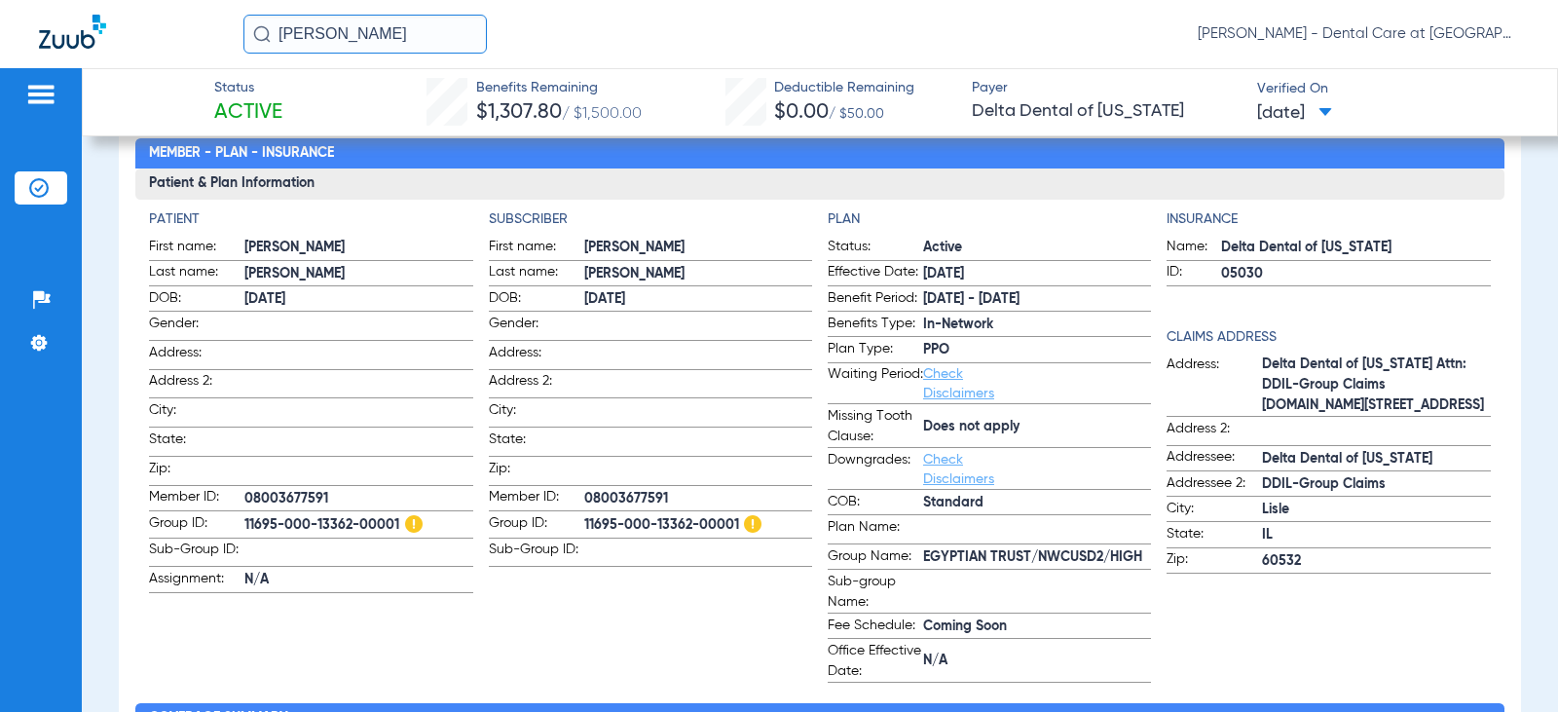
drag, startPoint x: 404, startPoint y: 33, endPoint x: 234, endPoint y: 32, distance: 170.4
click at [234, 32] on div "[PERSON_NAME] [PERSON_NAME] - Dental Care at [GEOGRAPHIC_DATA]" at bounding box center [779, 34] width 1558 height 68
type input "[PERSON_NAME]"
click at [374, 30] on input "[PERSON_NAME]" at bounding box center [364, 34] width 243 height 39
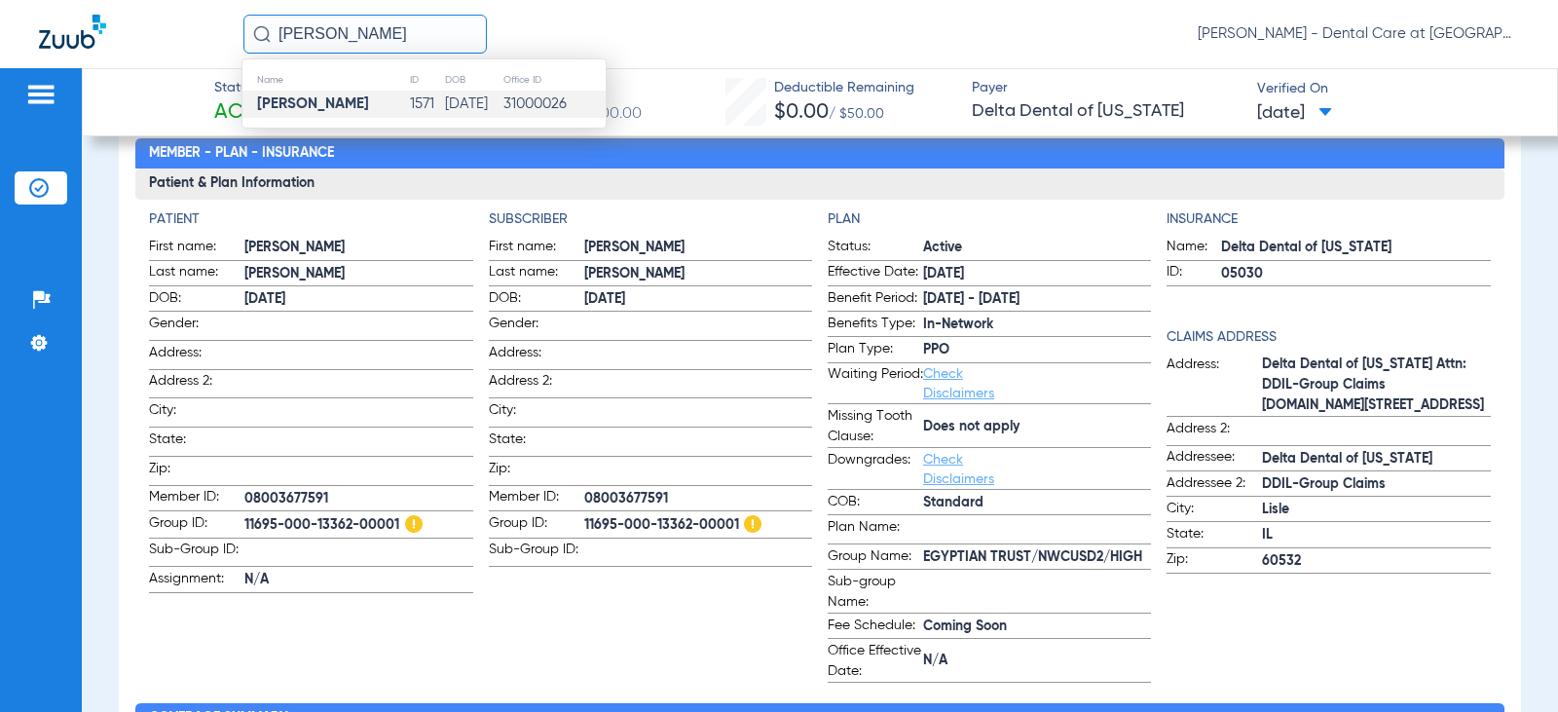
click at [348, 97] on td "[PERSON_NAME]" at bounding box center [326, 104] width 167 height 27
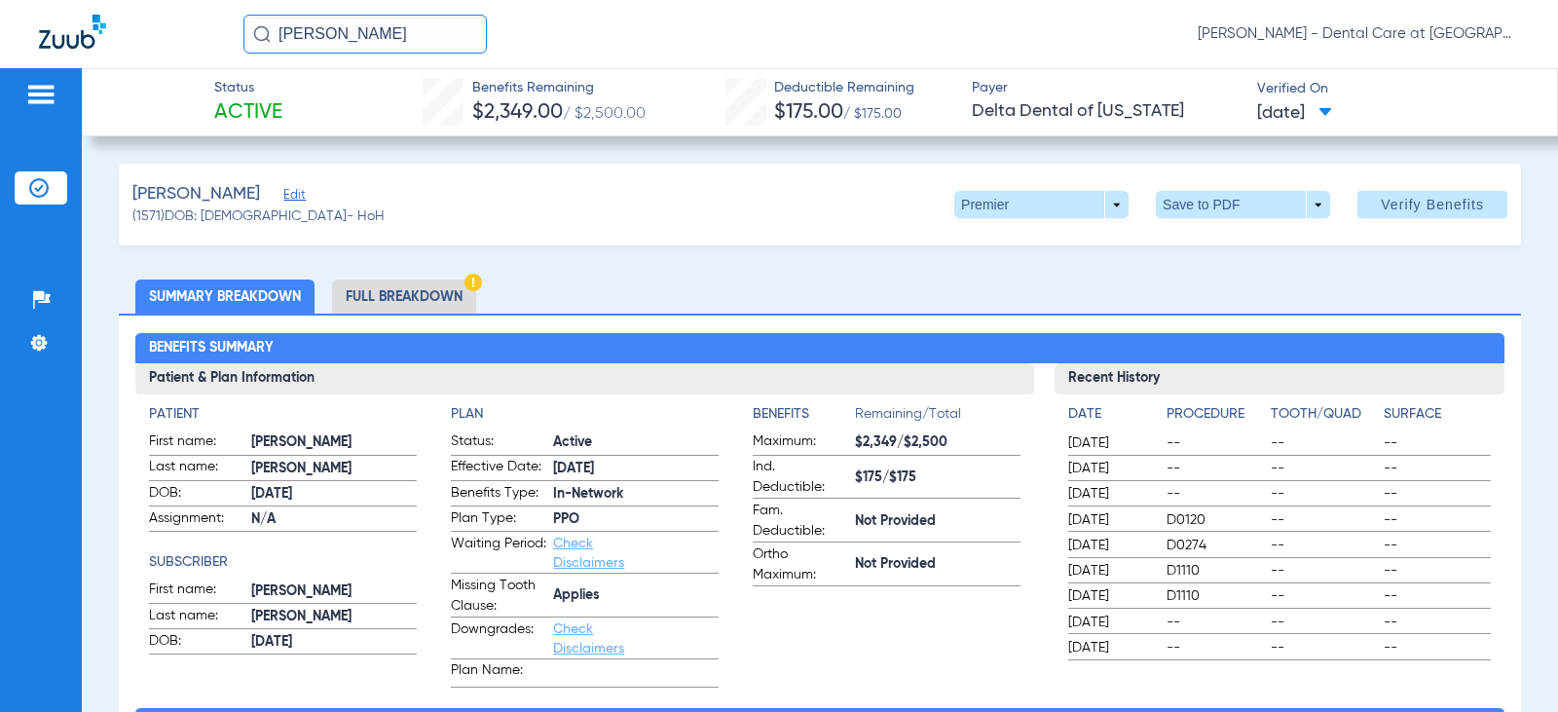
drag, startPoint x: 411, startPoint y: 292, endPoint x: 284, endPoint y: 292, distance: 126.6
click at [411, 292] on li "Full Breakdown" at bounding box center [404, 297] width 144 height 34
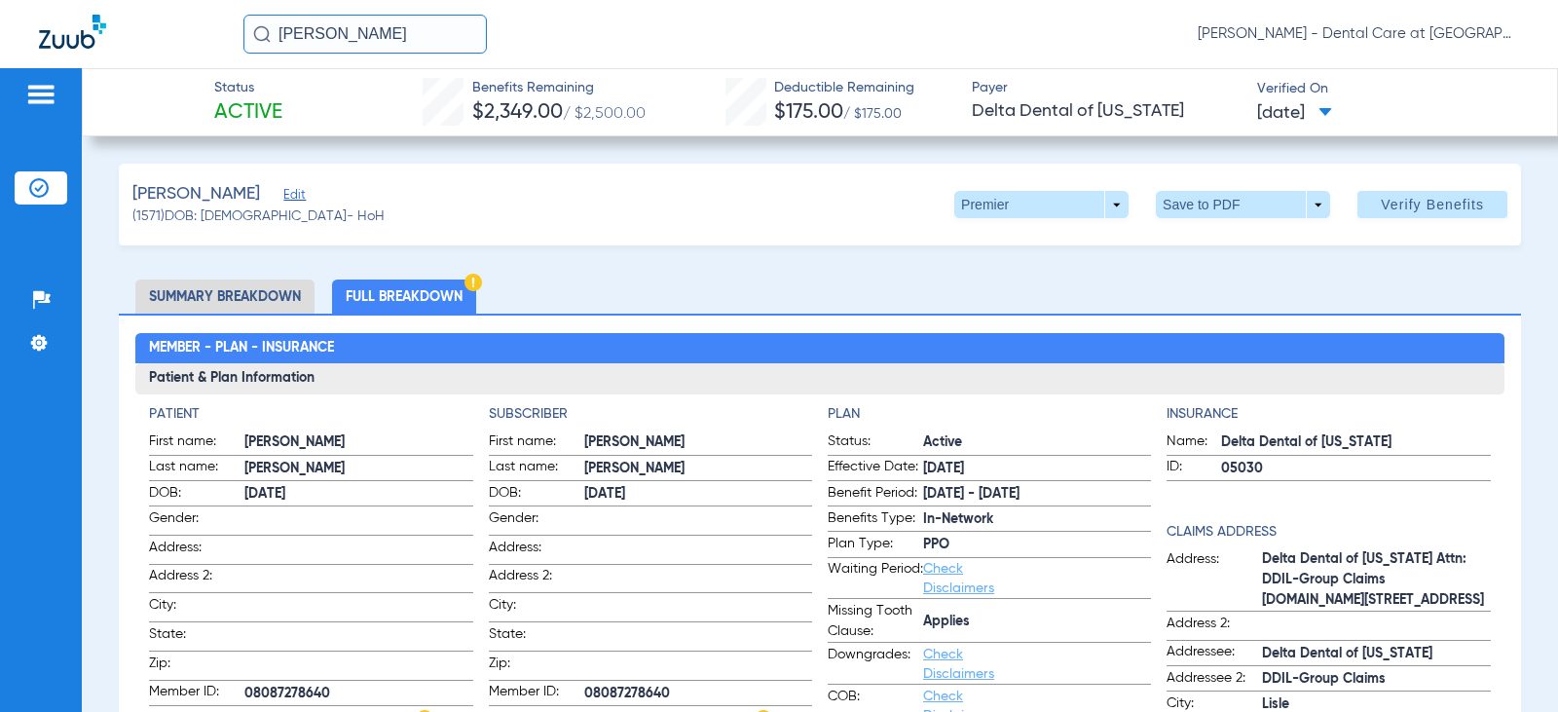
click at [463, 284] on li "Full Breakdown" at bounding box center [404, 297] width 144 height 34
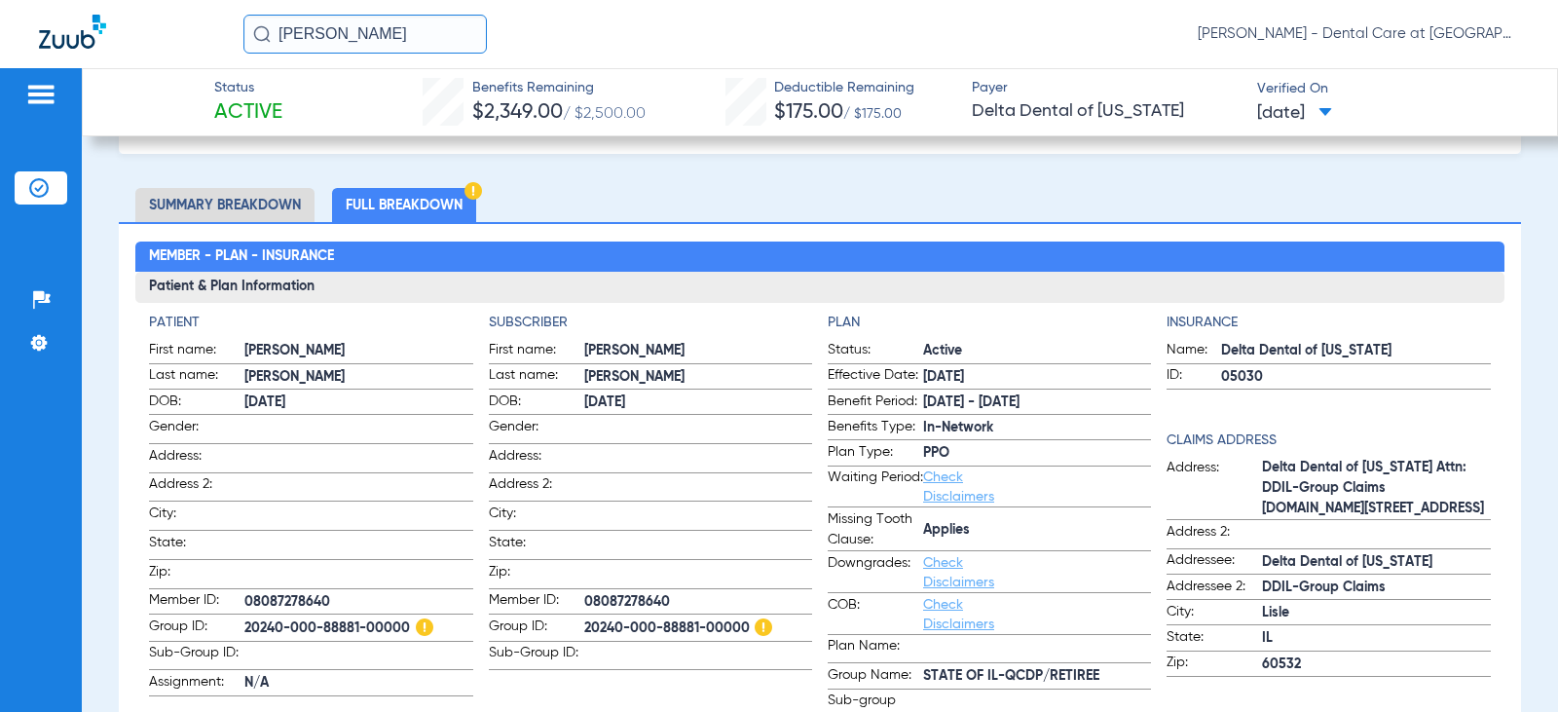
scroll to position [292, 0]
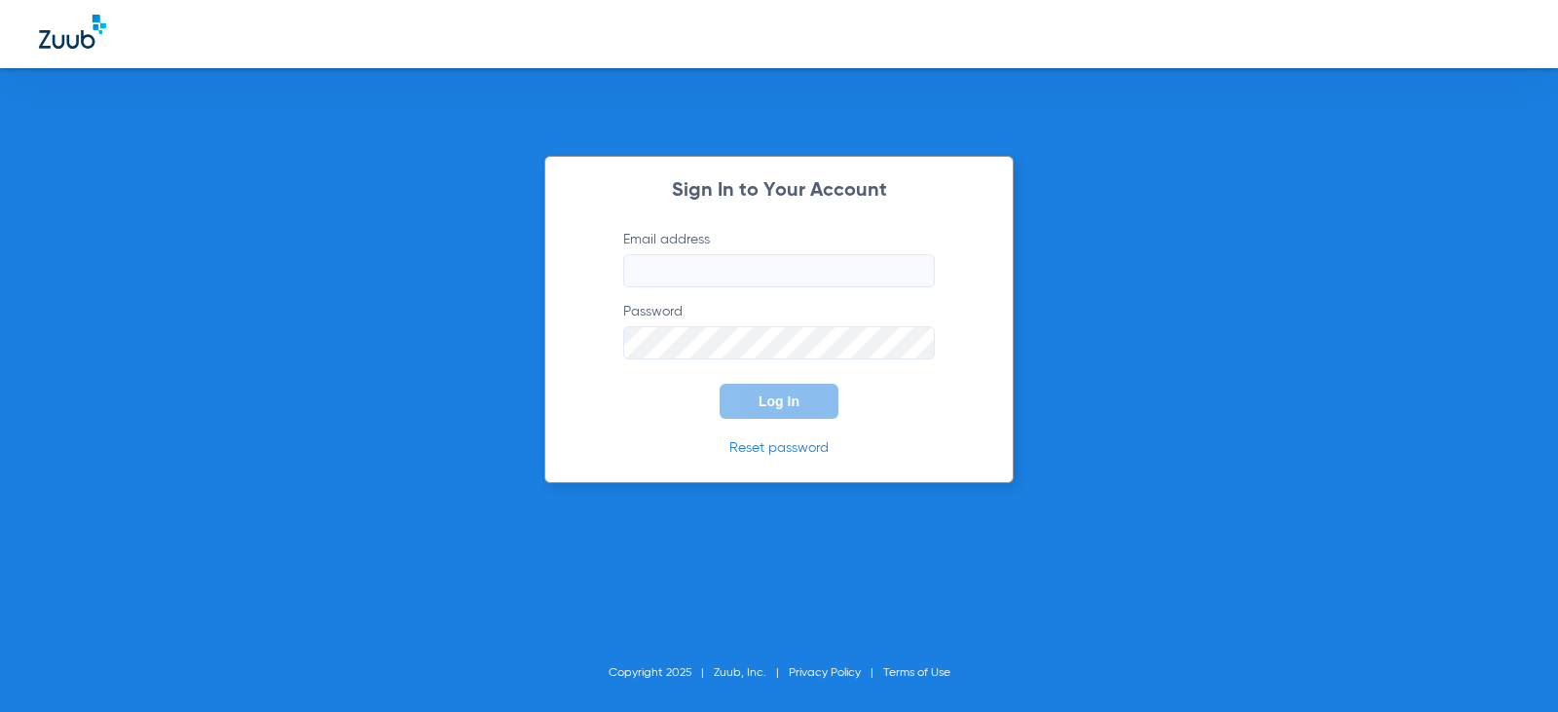
type input "[EMAIL_ADDRESS][DOMAIN_NAME]"
click at [768, 393] on span "Log In" at bounding box center [779, 401] width 41 height 16
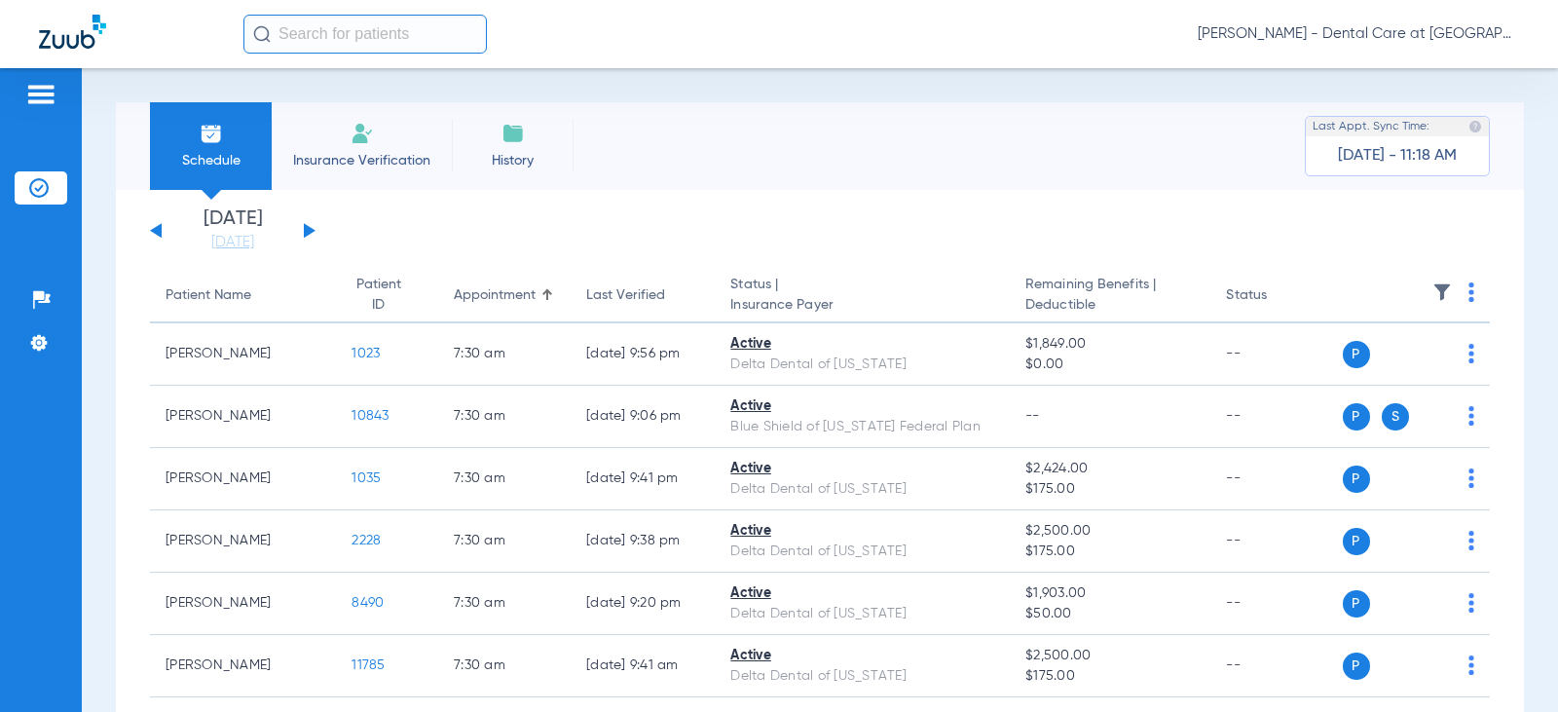
click at [413, 42] on input "text" at bounding box center [364, 34] width 243 height 39
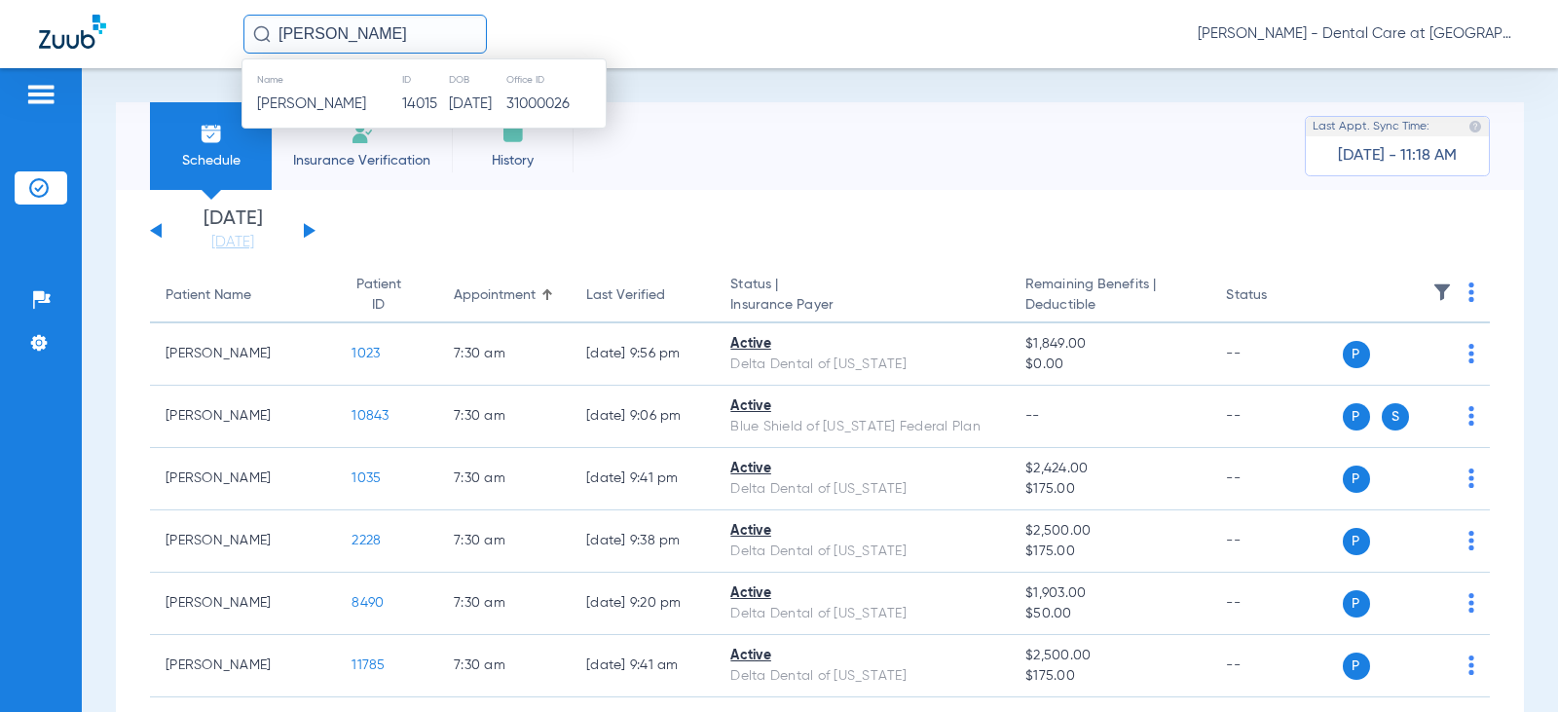
click at [494, 87] on th "DOB" at bounding box center [476, 79] width 57 height 21
click at [476, 100] on td "[DATE]" at bounding box center [476, 104] width 57 height 27
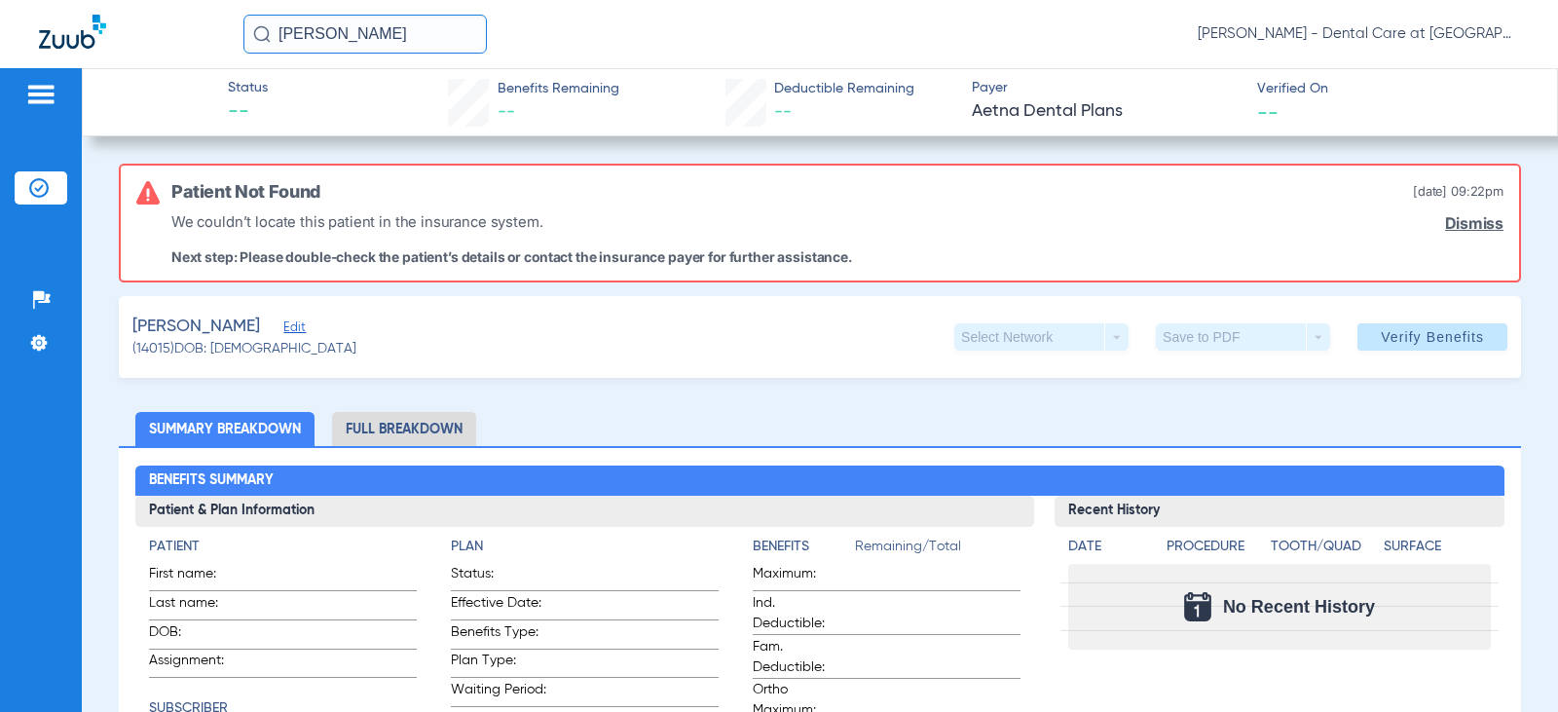
click at [418, 436] on li "Full Breakdown" at bounding box center [404, 429] width 144 height 34
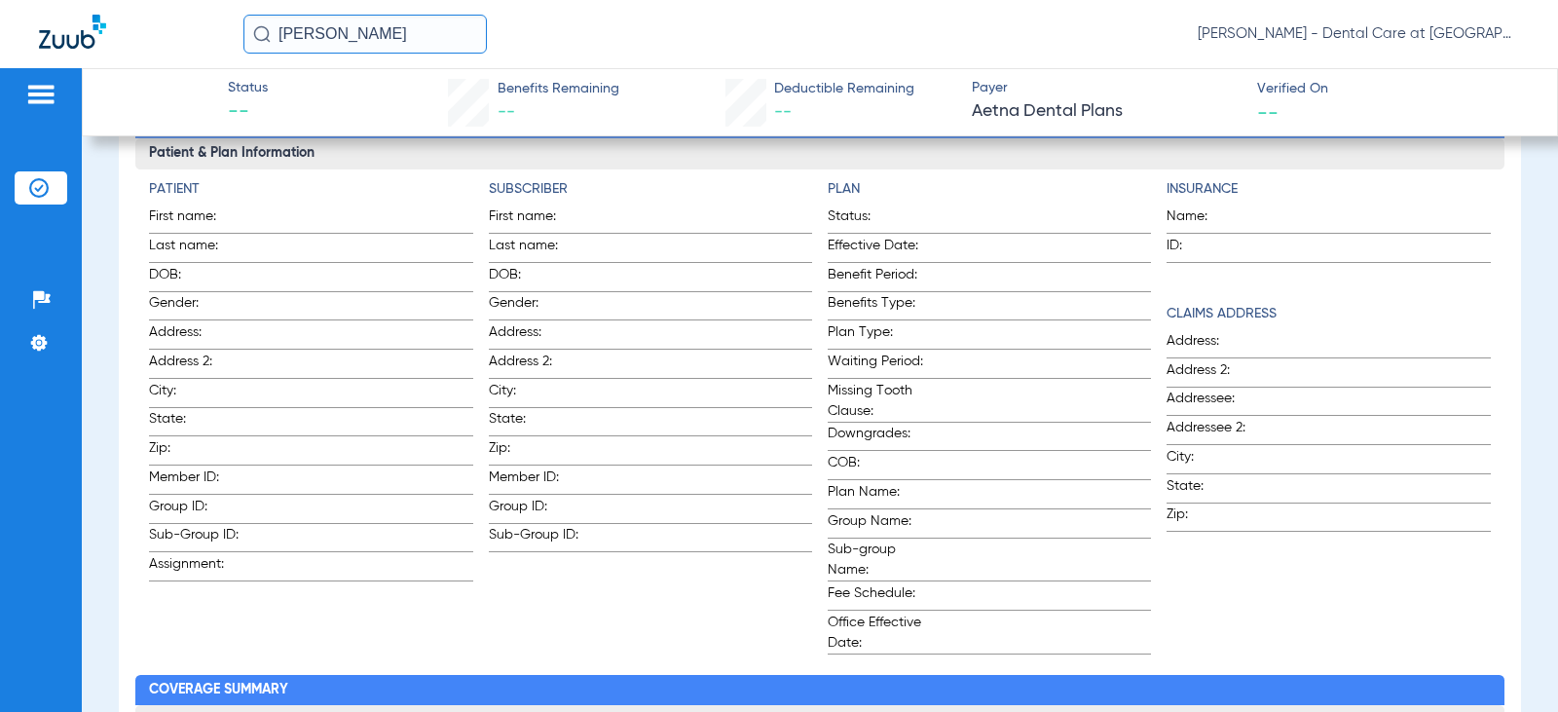
scroll to position [390, 0]
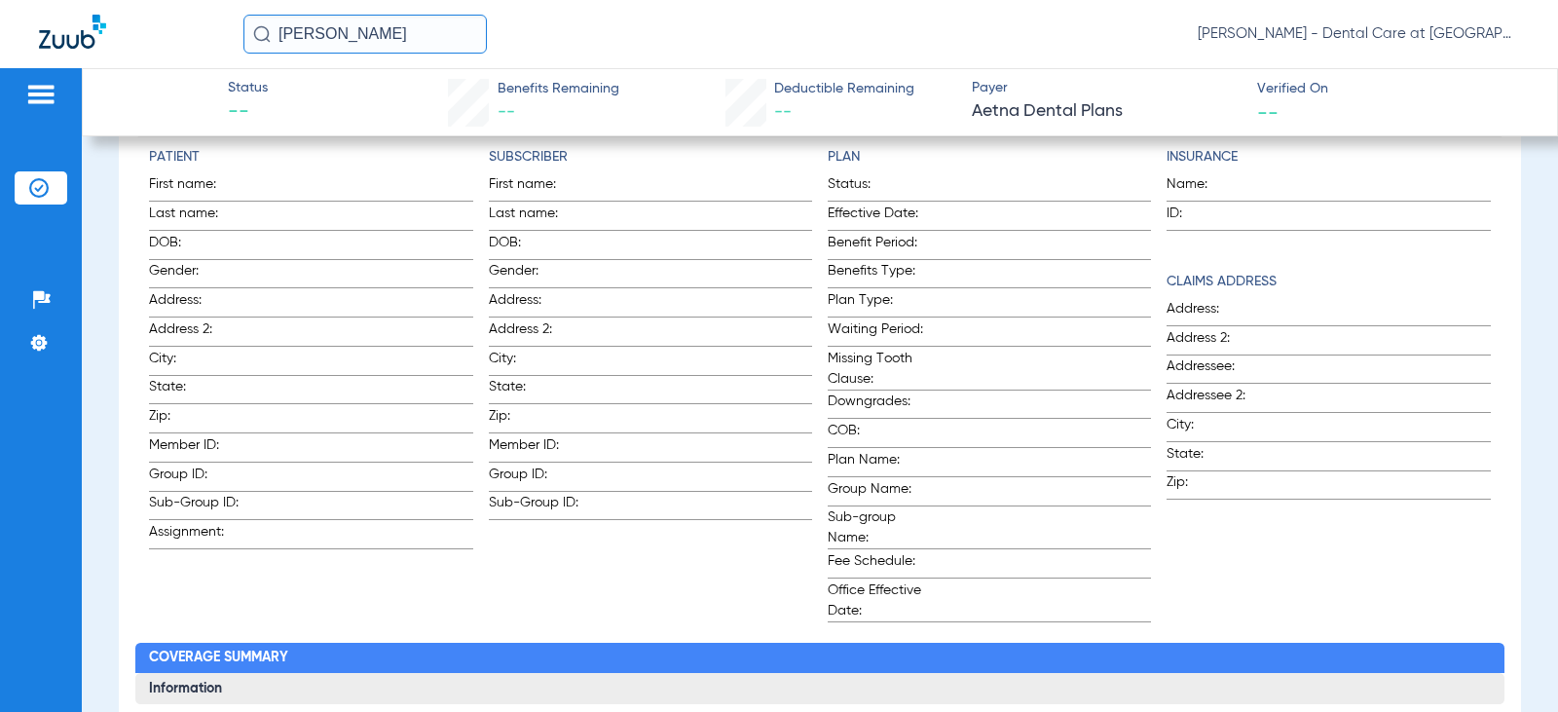
drag, startPoint x: 431, startPoint y: 27, endPoint x: 183, endPoint y: 33, distance: 248.4
click at [183, 33] on div "[PERSON_NAME] [PERSON_NAME] - Dental Care at [GEOGRAPHIC_DATA]" at bounding box center [779, 34] width 1558 height 68
click at [439, 31] on input "[PERSON_NAME]" at bounding box center [364, 34] width 243 height 39
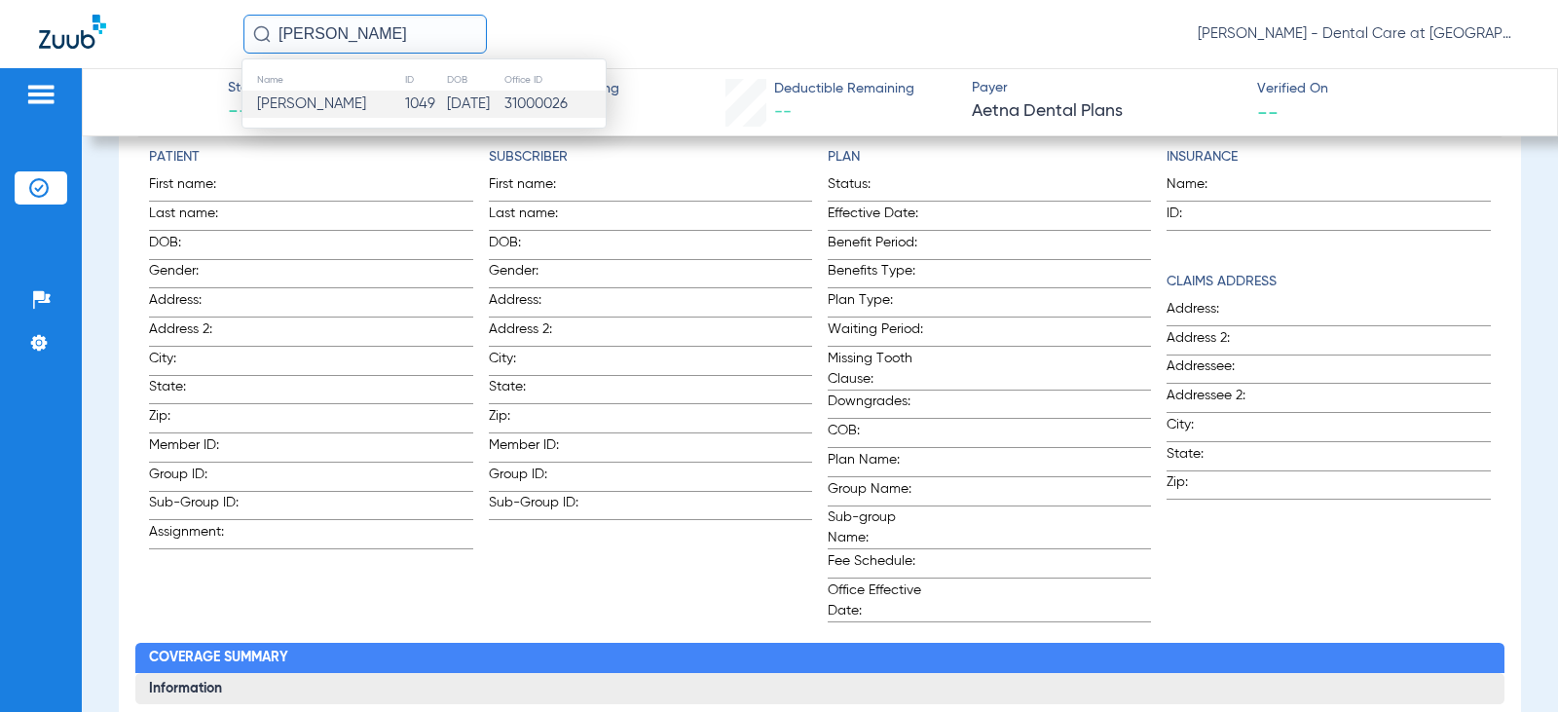
click at [423, 105] on td "1049" at bounding box center [425, 104] width 42 height 27
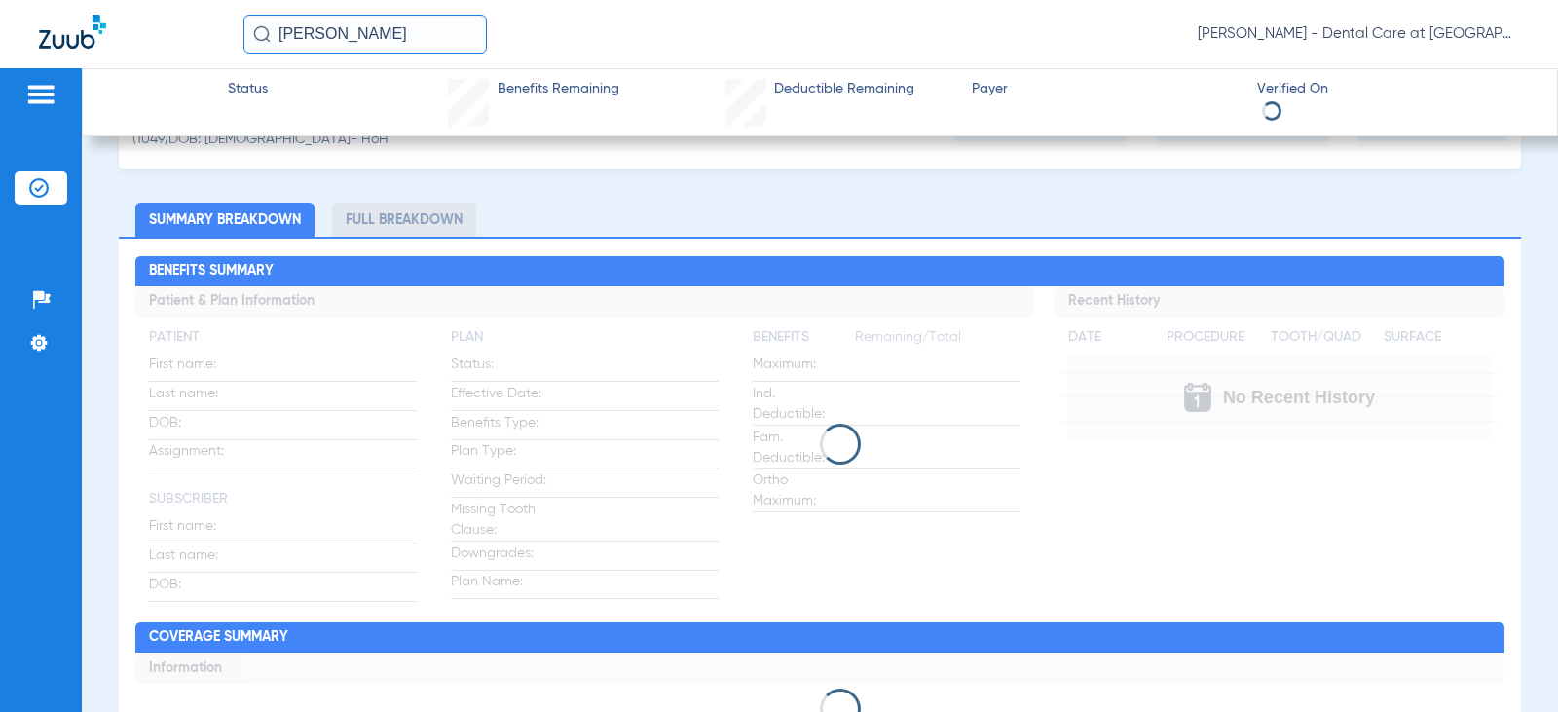
scroll to position [81, 0]
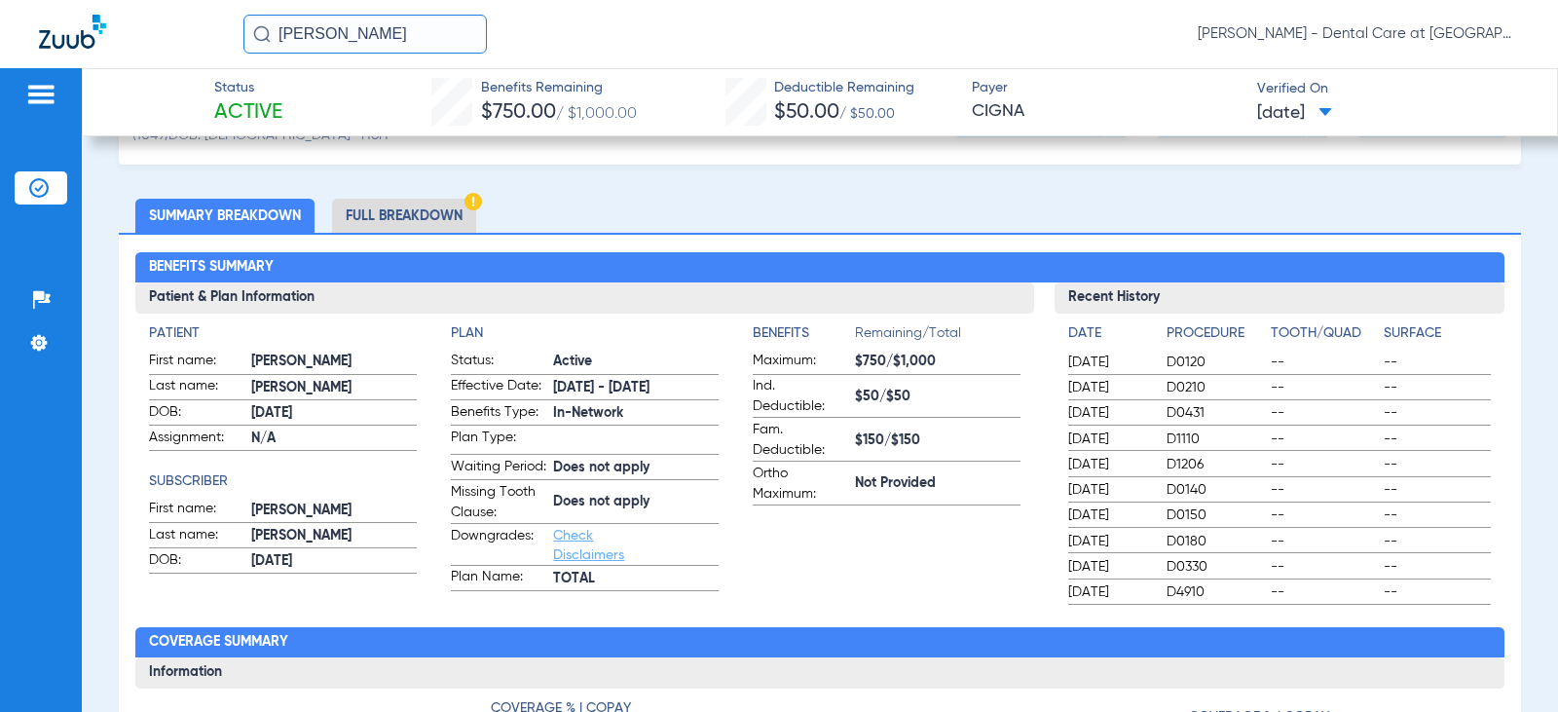
click at [449, 218] on li "Full Breakdown" at bounding box center [404, 216] width 144 height 34
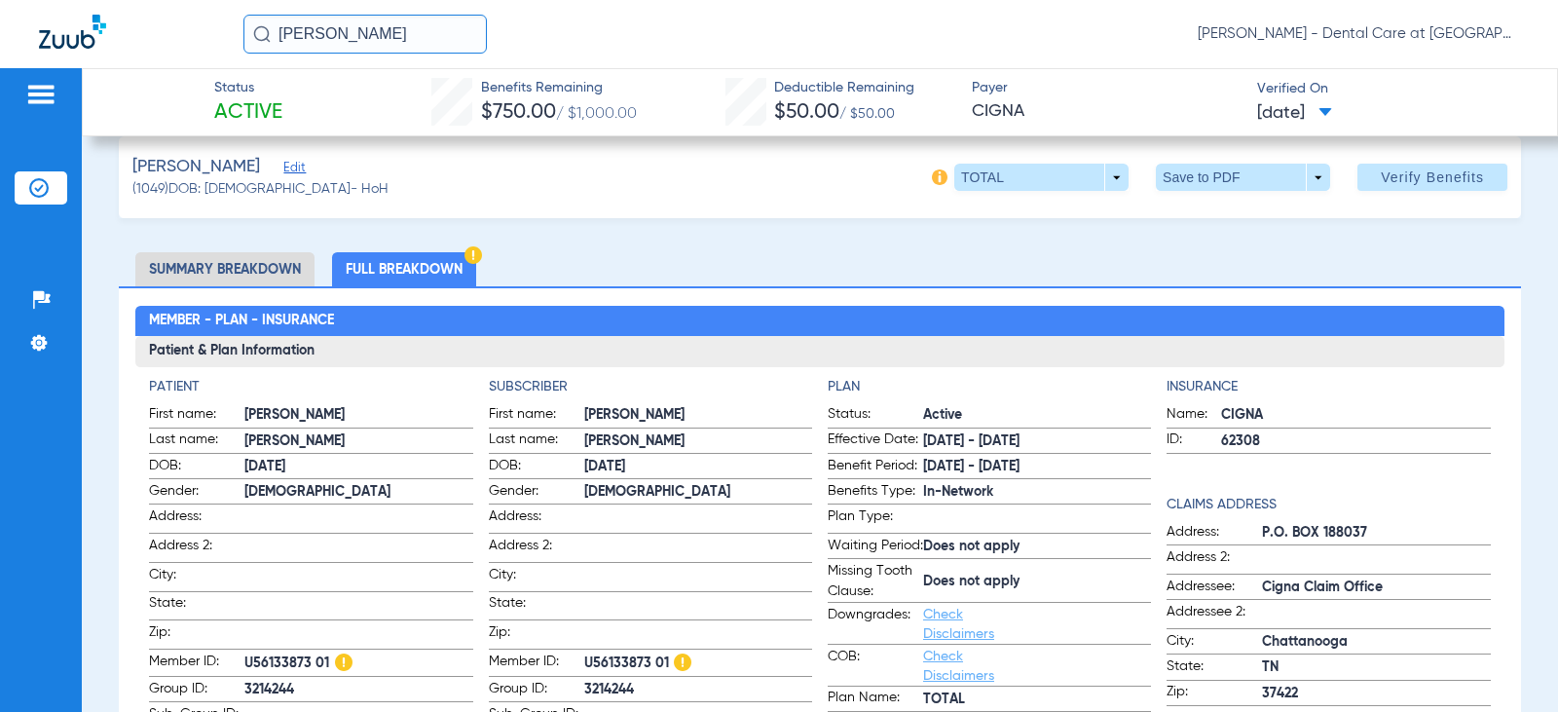
scroll to position [0, 0]
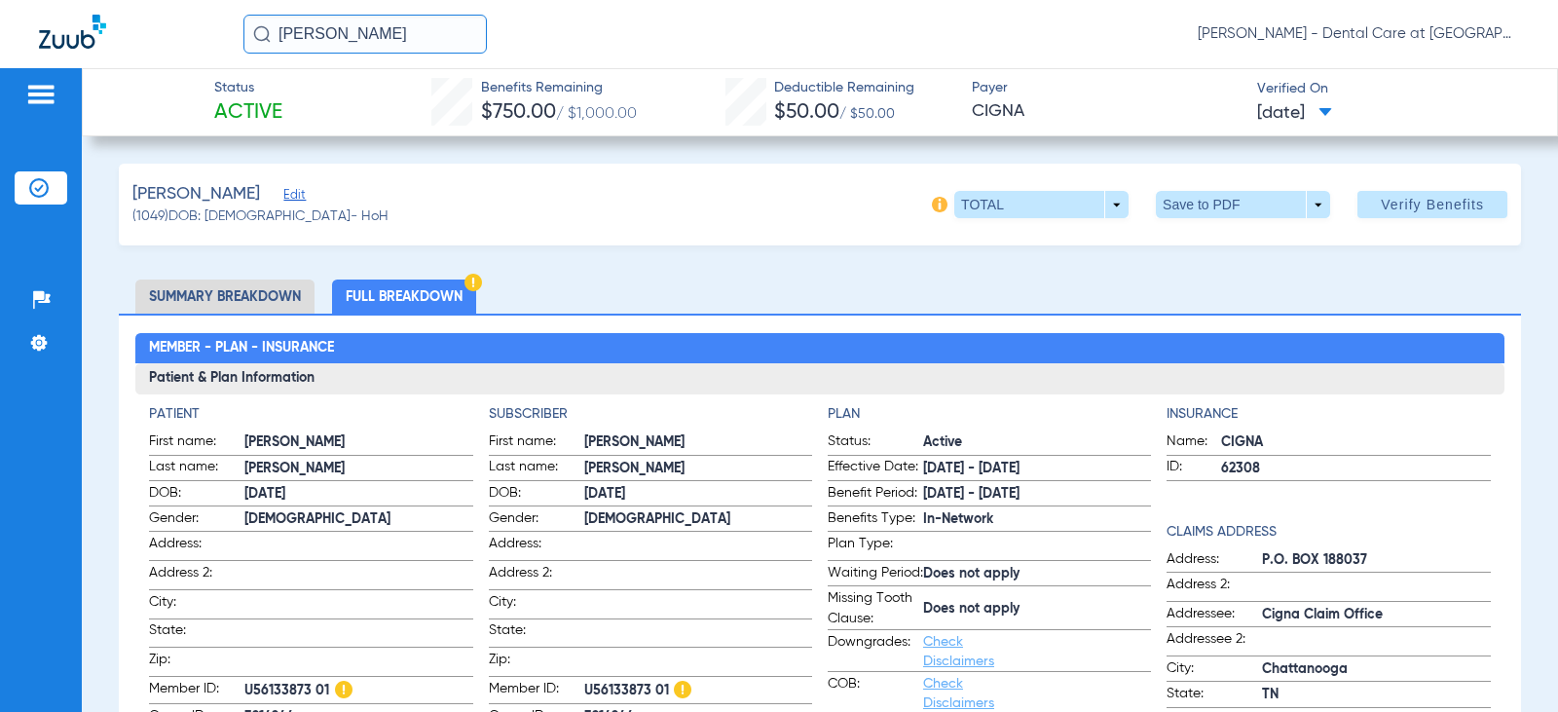
click at [429, 296] on li "Full Breakdown" at bounding box center [404, 297] width 144 height 34
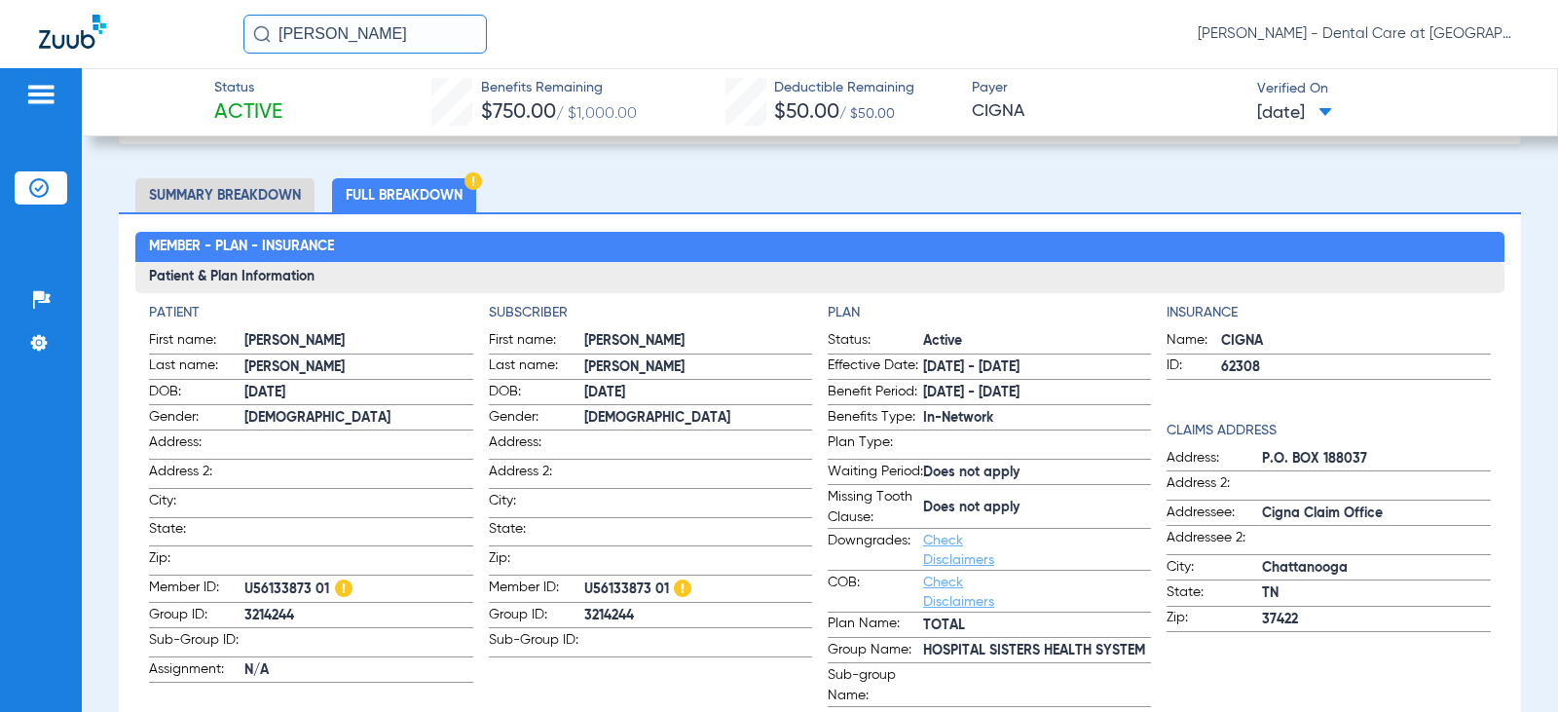
scroll to position [97, 0]
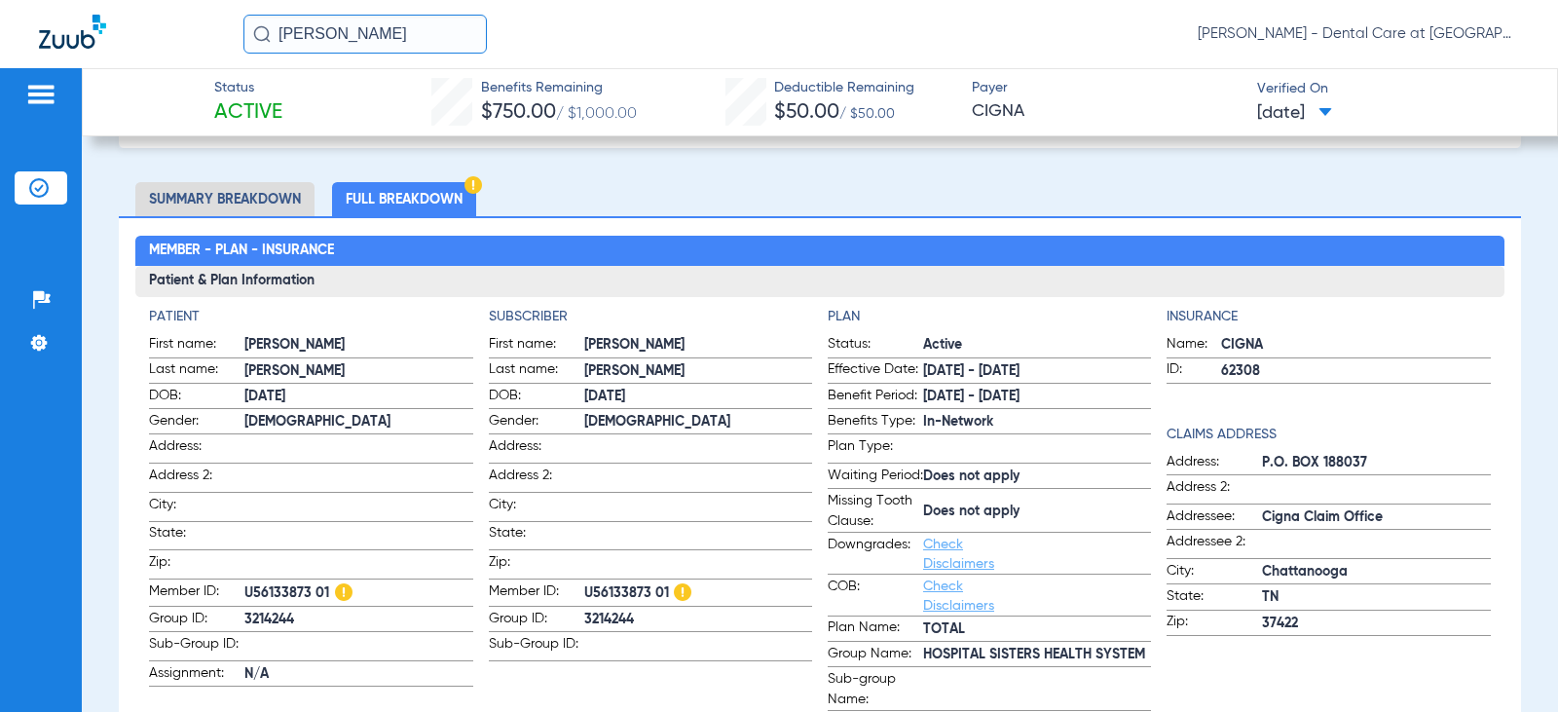
drag, startPoint x: 423, startPoint y: 35, endPoint x: 45, endPoint y: 33, distance: 377.9
click at [106, 35] on div "[PERSON_NAME] [PERSON_NAME] - Dental Care at [GEOGRAPHIC_DATA]" at bounding box center [779, 34] width 1558 height 68
click at [440, 28] on input "[PERSON_NAME]" at bounding box center [364, 34] width 243 height 39
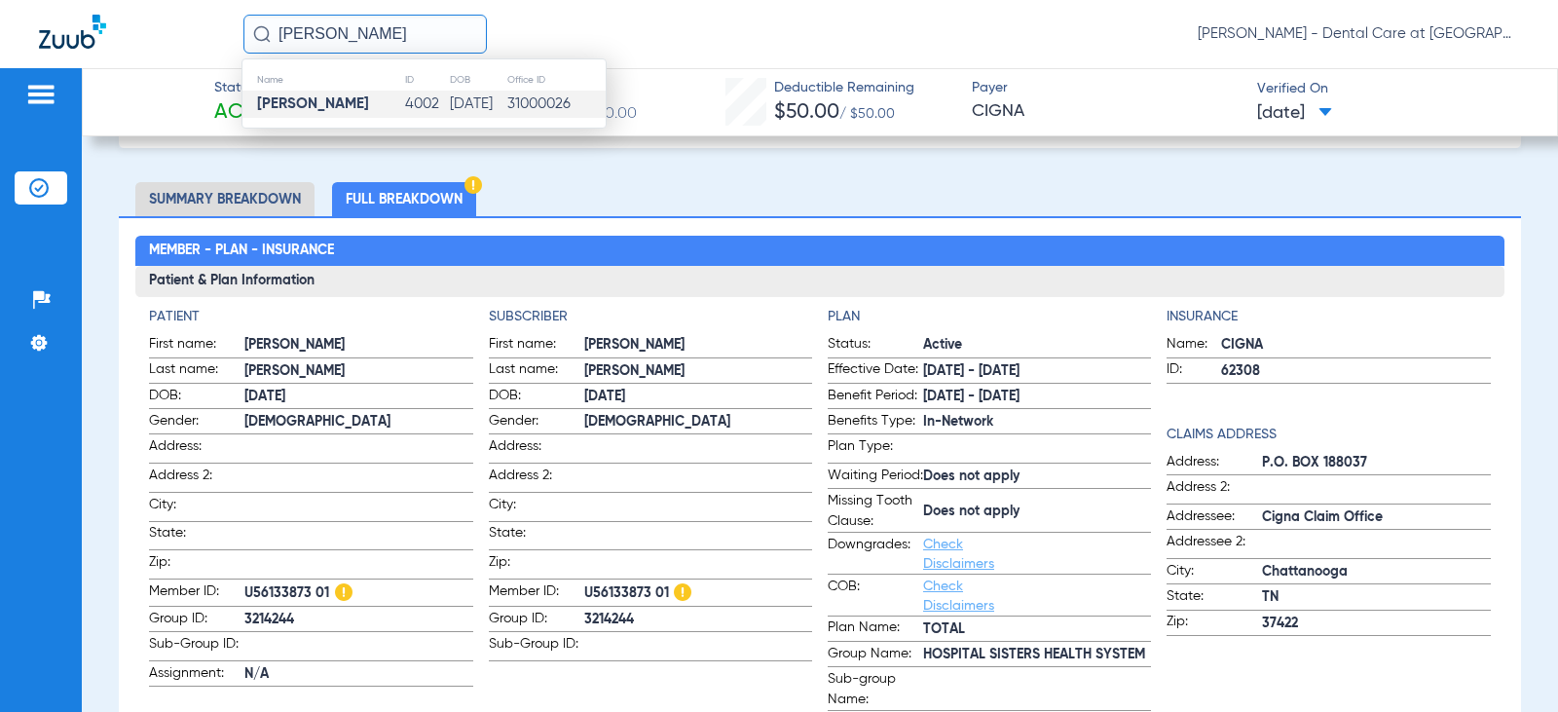
click at [361, 106] on td "[PERSON_NAME]" at bounding box center [324, 104] width 162 height 27
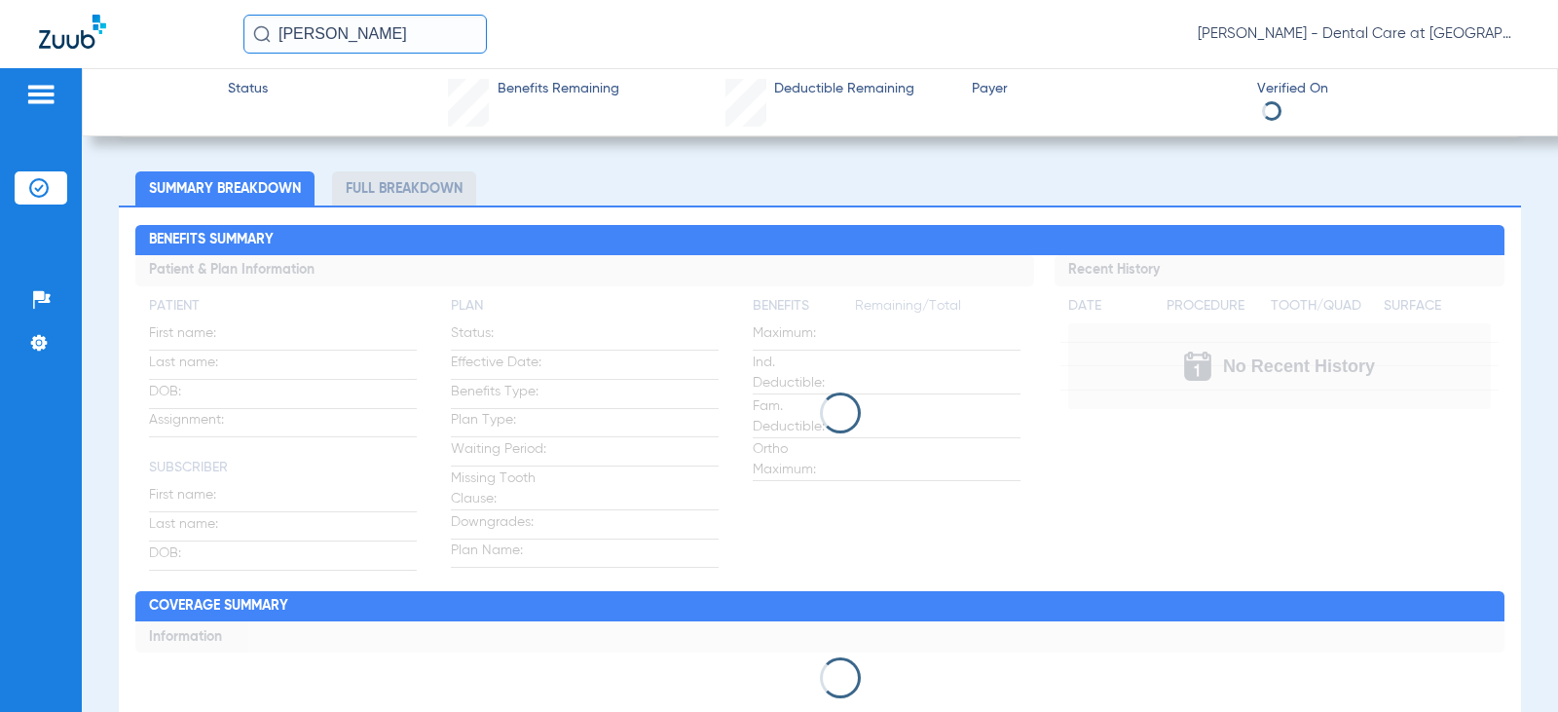
scroll to position [97, 0]
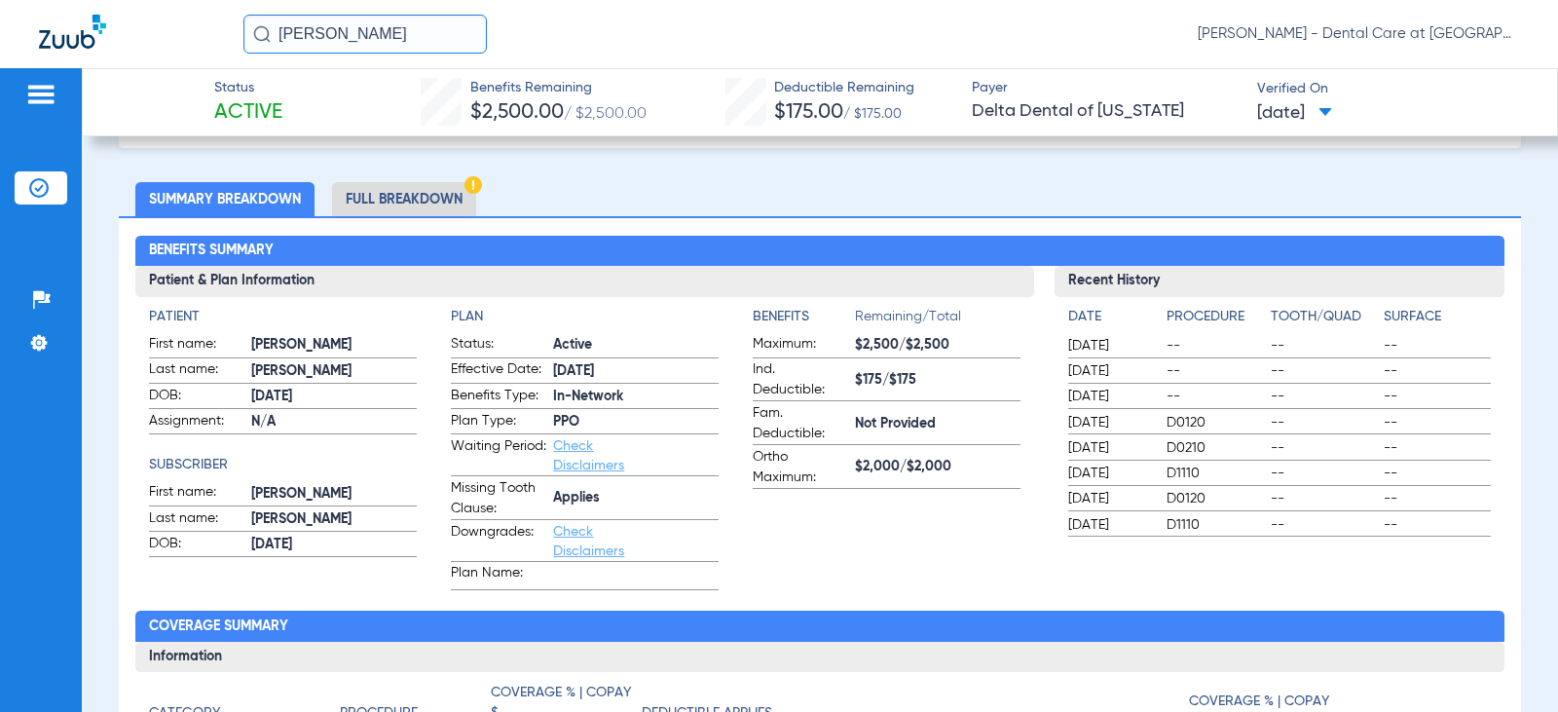
click at [424, 193] on li "Full Breakdown" at bounding box center [404, 199] width 144 height 34
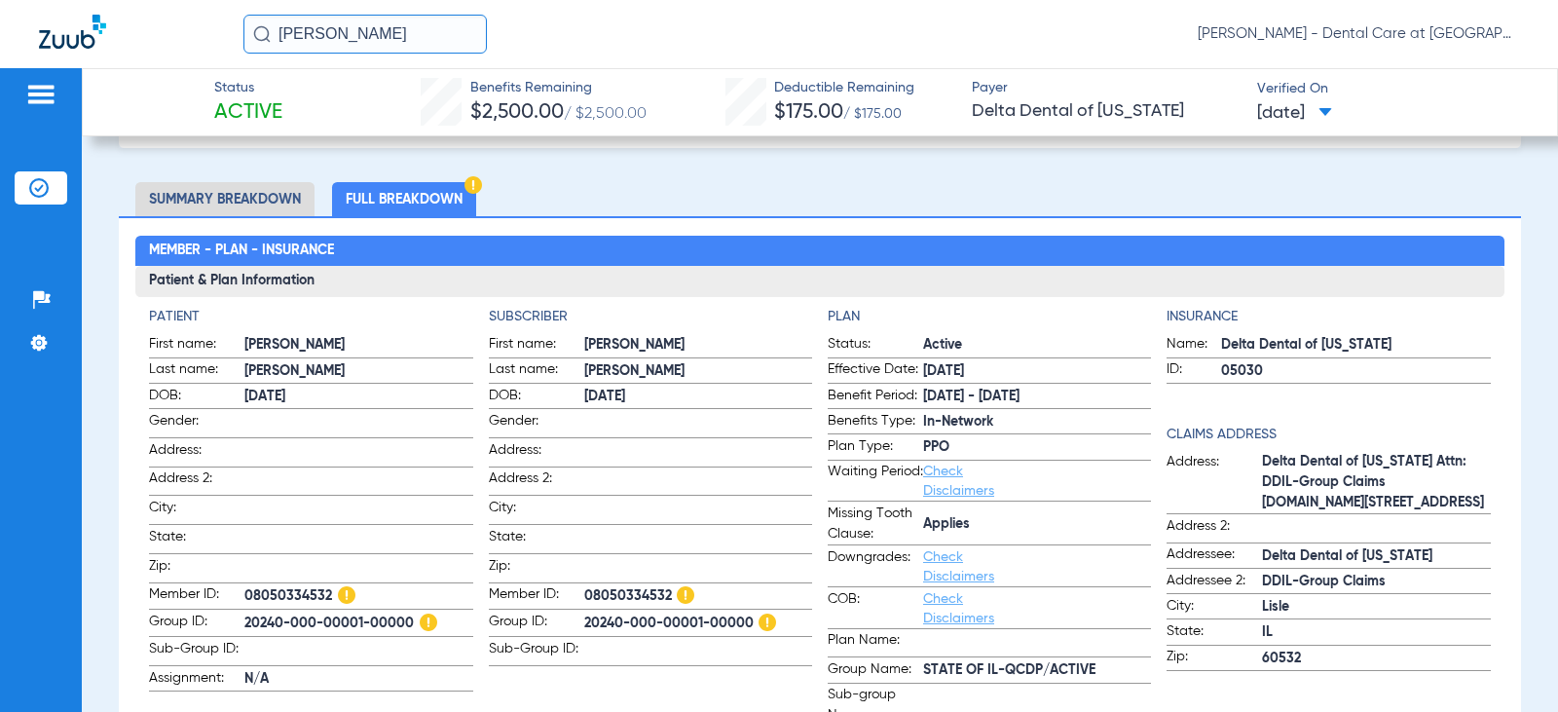
click at [422, 203] on li "Full Breakdown" at bounding box center [404, 199] width 144 height 34
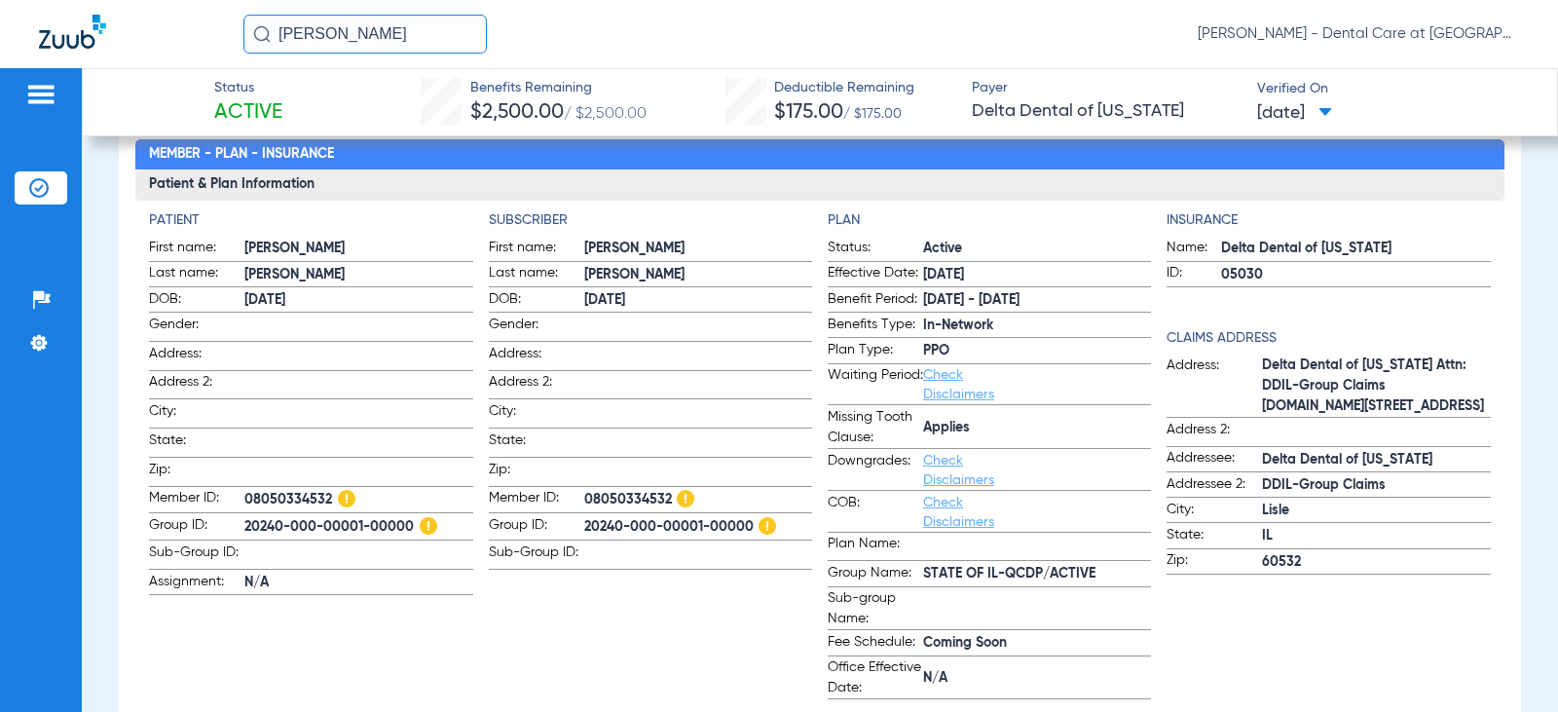
scroll to position [195, 0]
click at [540, 126] on div "Benefits Remaining $2,500.00 / $2,500.00" at bounding box center [558, 103] width 176 height 50
drag, startPoint x: 403, startPoint y: 37, endPoint x: 146, endPoint y: 21, distance: 257.6
click at [146, 21] on div "[PERSON_NAME] [PERSON_NAME] - Dental Care at [GEOGRAPHIC_DATA]" at bounding box center [779, 34] width 1558 height 68
click at [356, 36] on input "[PERSON_NAME]" at bounding box center [364, 34] width 243 height 39
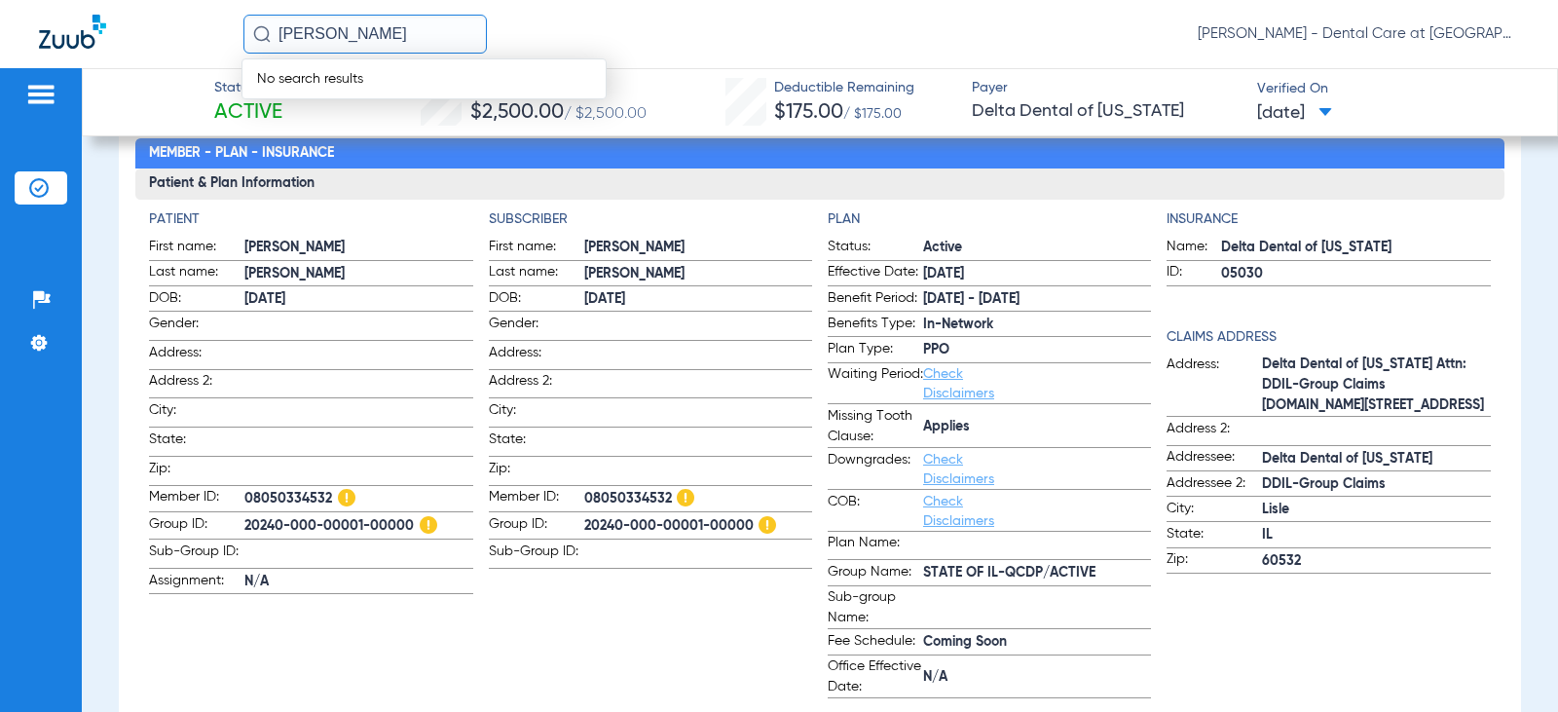
click at [355, 32] on input "[PERSON_NAME]" at bounding box center [364, 34] width 243 height 39
click at [357, 33] on input "[PERSON_NAME]" at bounding box center [364, 34] width 243 height 39
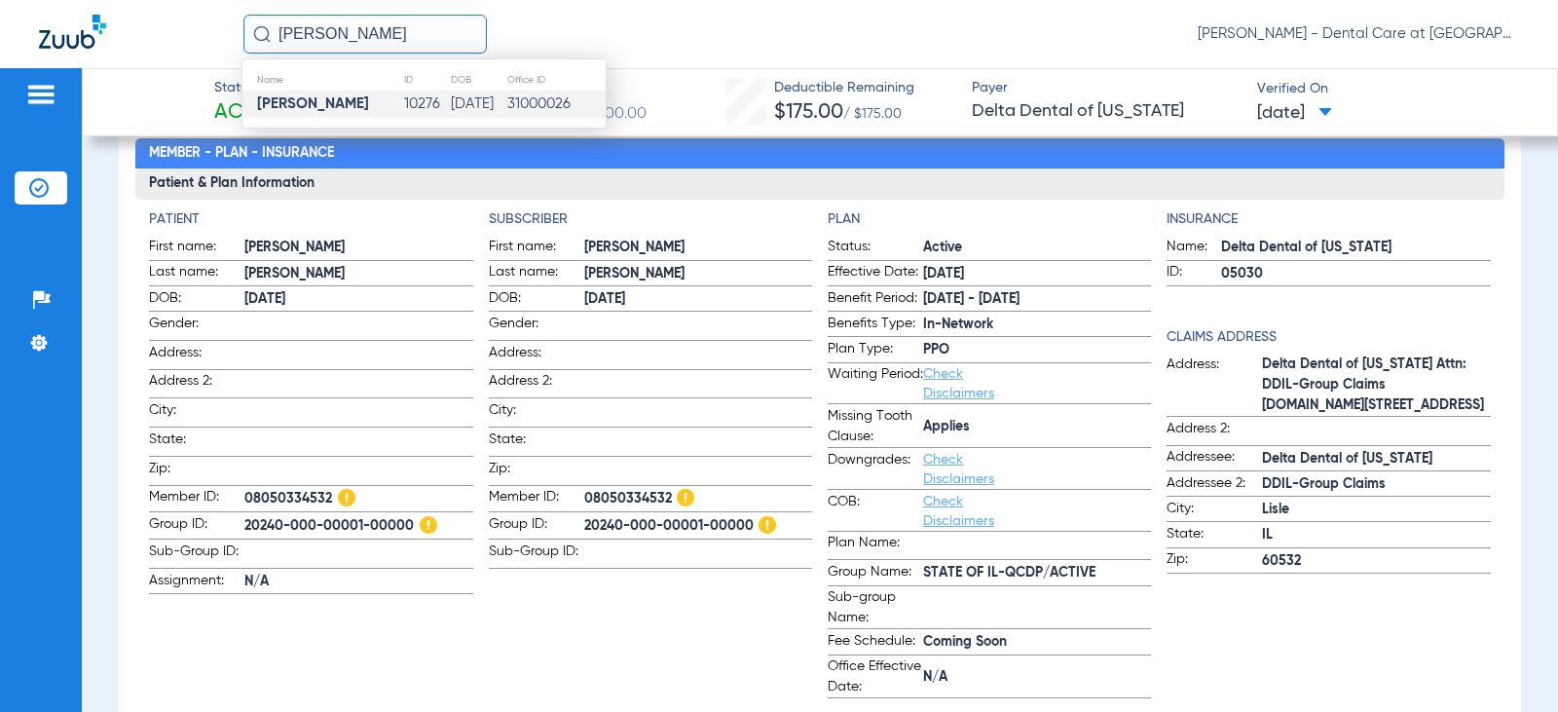
click at [403, 100] on td "10276" at bounding box center [427, 104] width 48 height 27
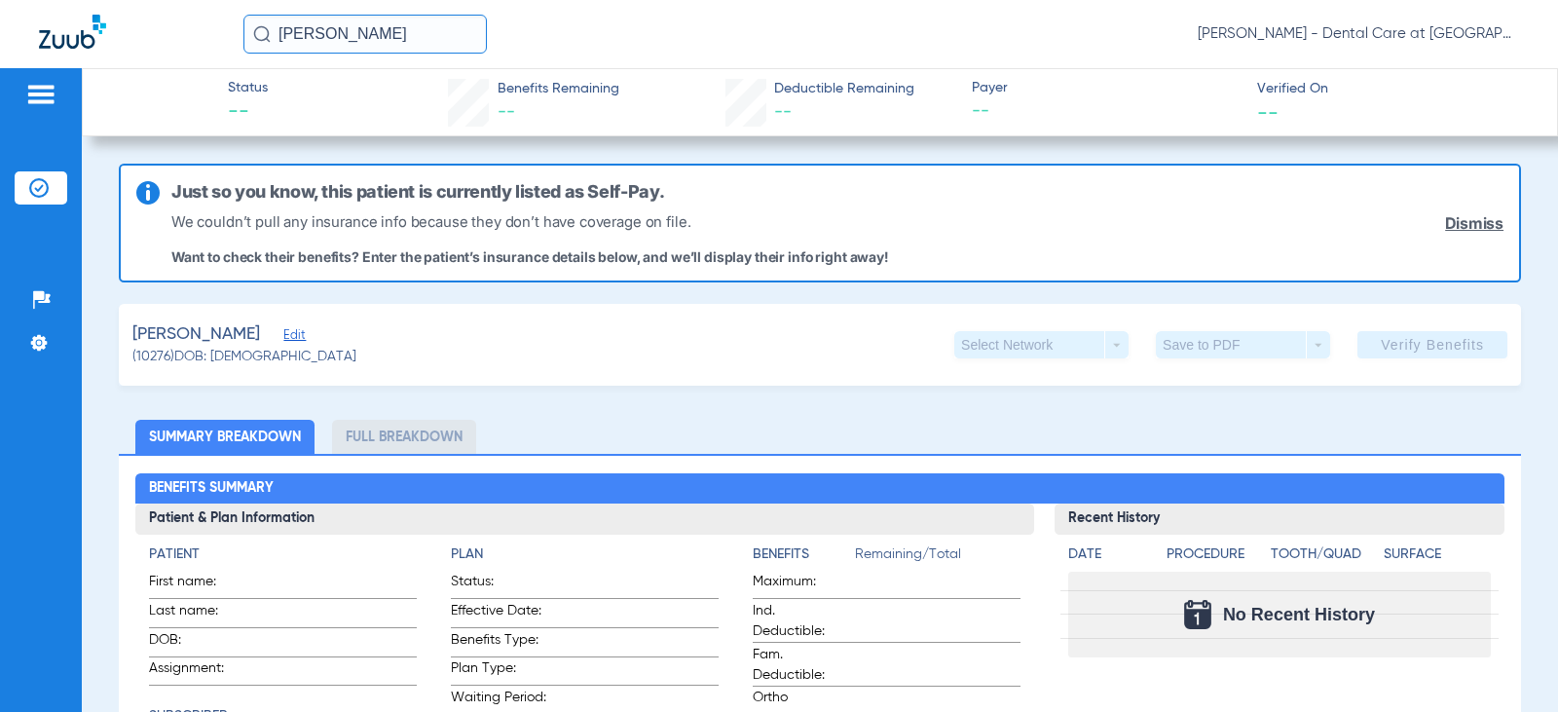
drag, startPoint x: 398, startPoint y: 34, endPoint x: 23, endPoint y: 10, distance: 375.8
click at [23, 10] on div "[PERSON_NAME] [PERSON_NAME] - Dental Care at [GEOGRAPHIC_DATA]" at bounding box center [779, 34] width 1558 height 68
click at [427, 35] on input "[PERSON_NAME]" at bounding box center [364, 34] width 243 height 39
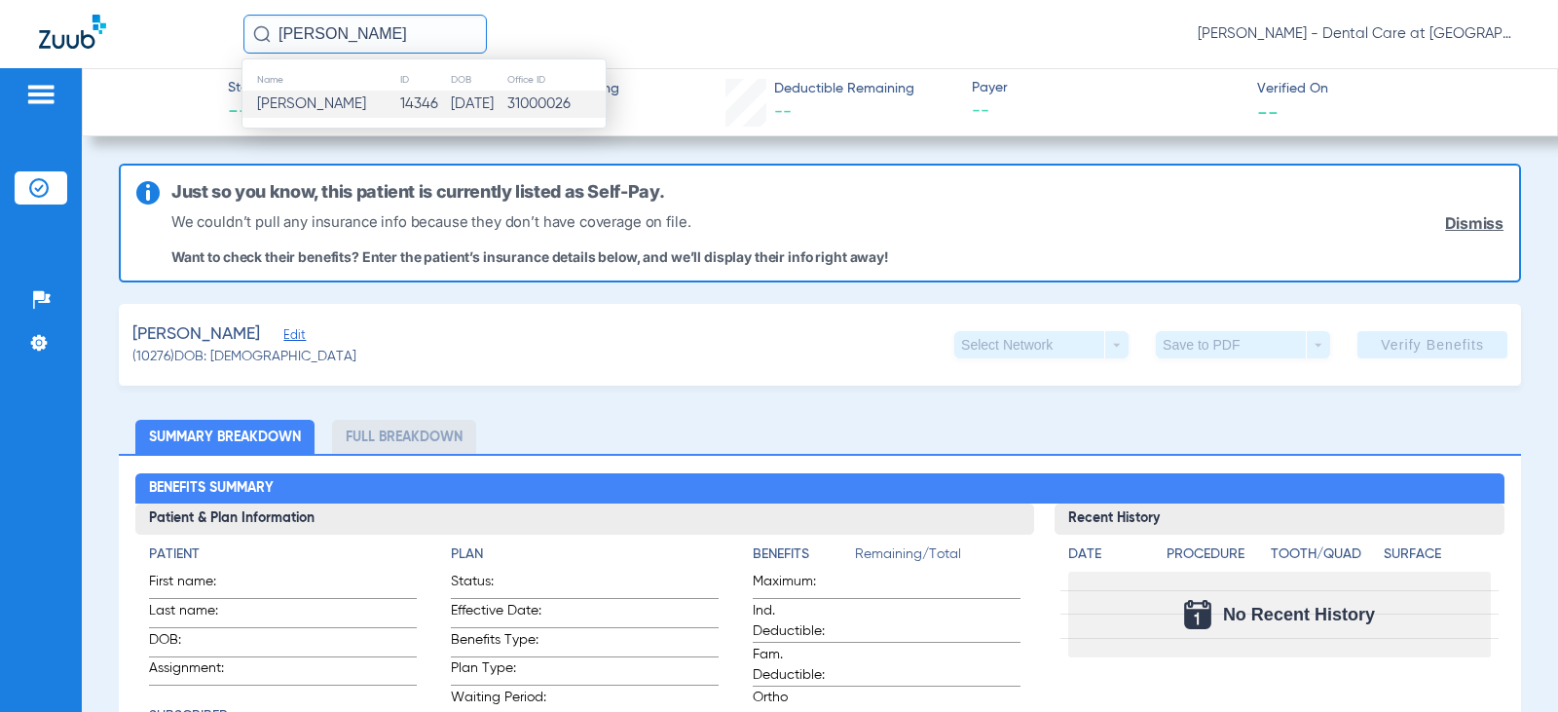
type input "[PERSON_NAME]"
click at [409, 112] on td "14346" at bounding box center [424, 104] width 51 height 27
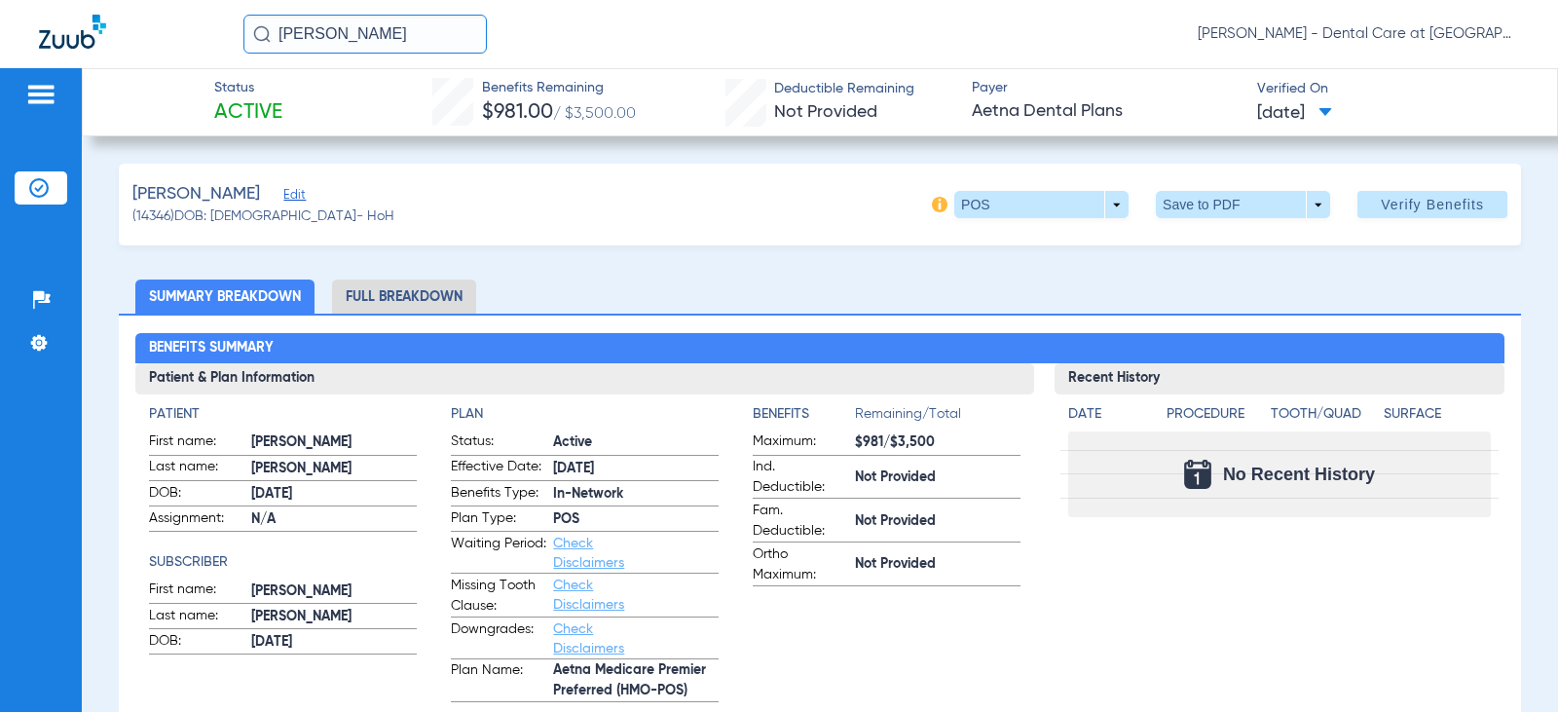
click at [381, 287] on li "Full Breakdown" at bounding box center [404, 297] width 144 height 34
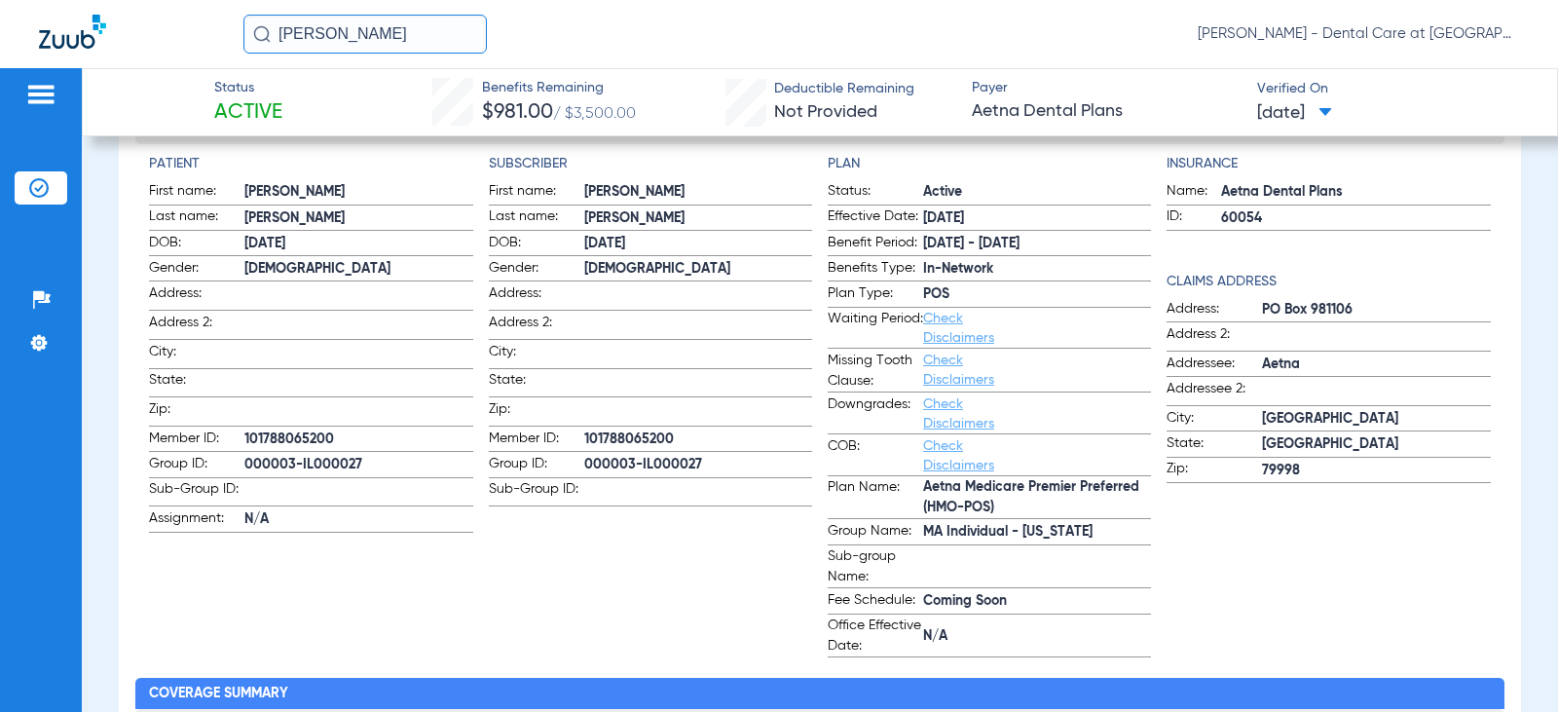
scroll to position [292, 0]
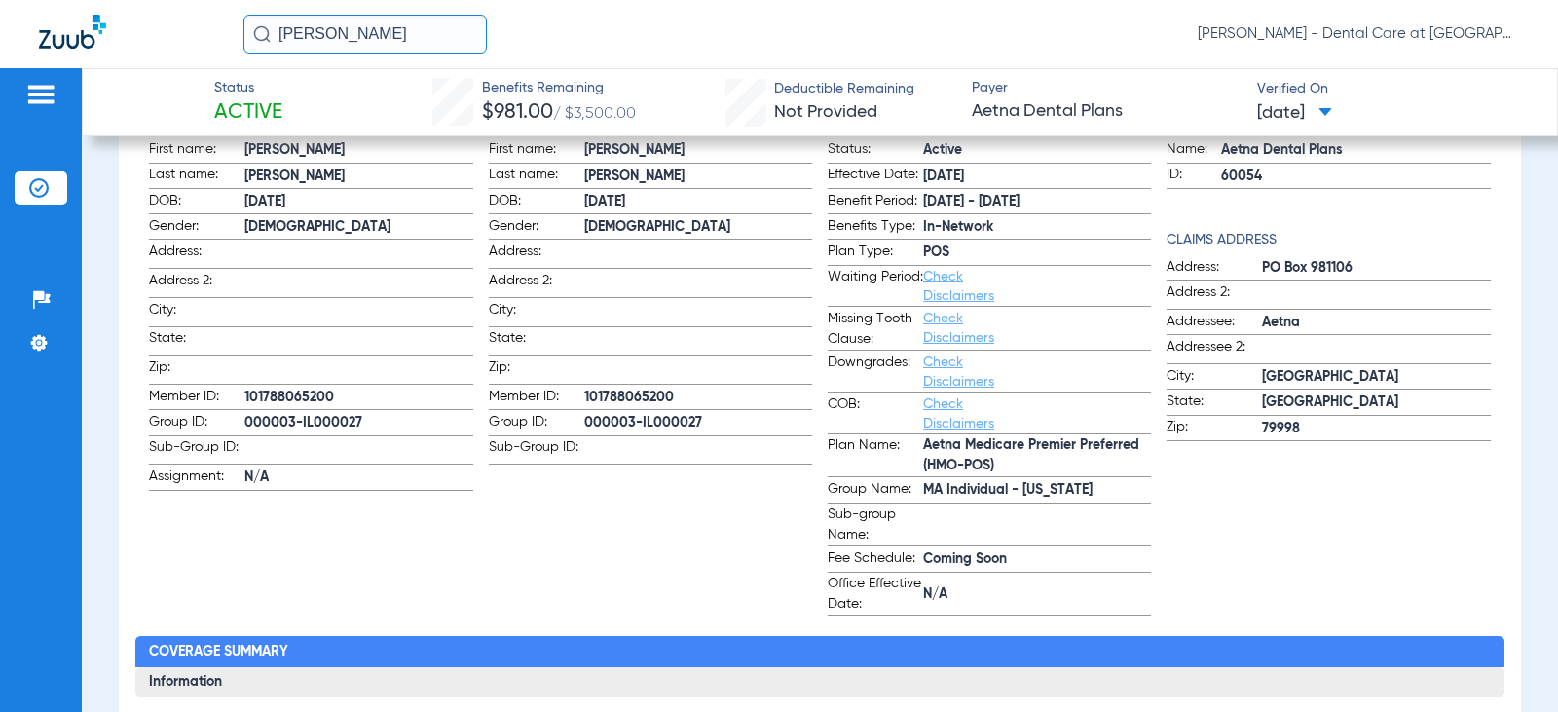
click at [753, 17] on div "[PERSON_NAME] [PERSON_NAME] - Dental Care at [GEOGRAPHIC_DATA]" at bounding box center [881, 34] width 1276 height 39
